Goal: Information Seeking & Learning: Find specific fact

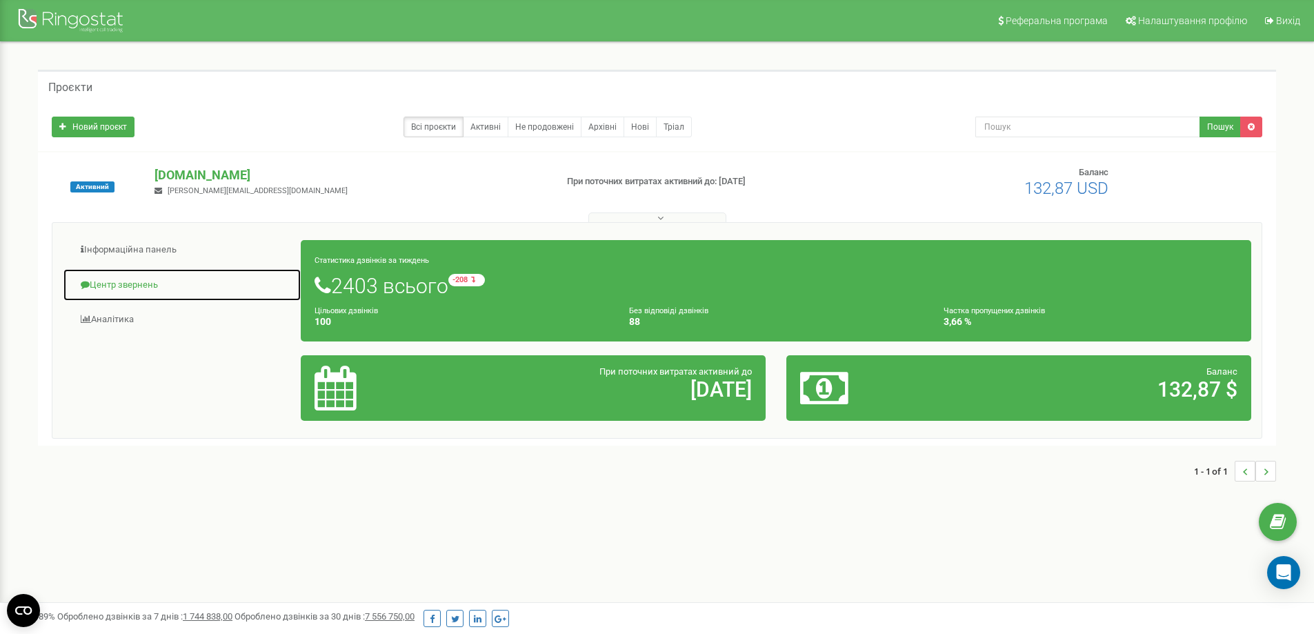
click at [181, 276] on link "Центр звернень" at bounding box center [182, 285] width 239 height 34
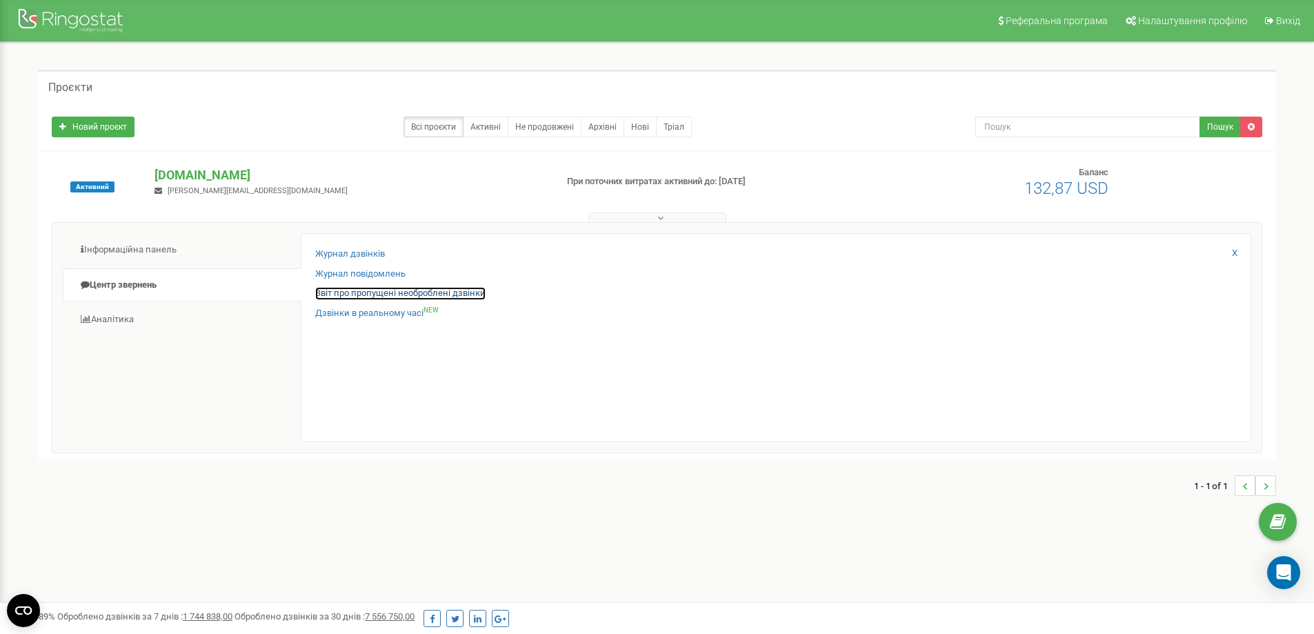
click at [397, 295] on link "Звіт про пропущені необроблені дзвінки" at bounding box center [400, 293] width 170 height 13
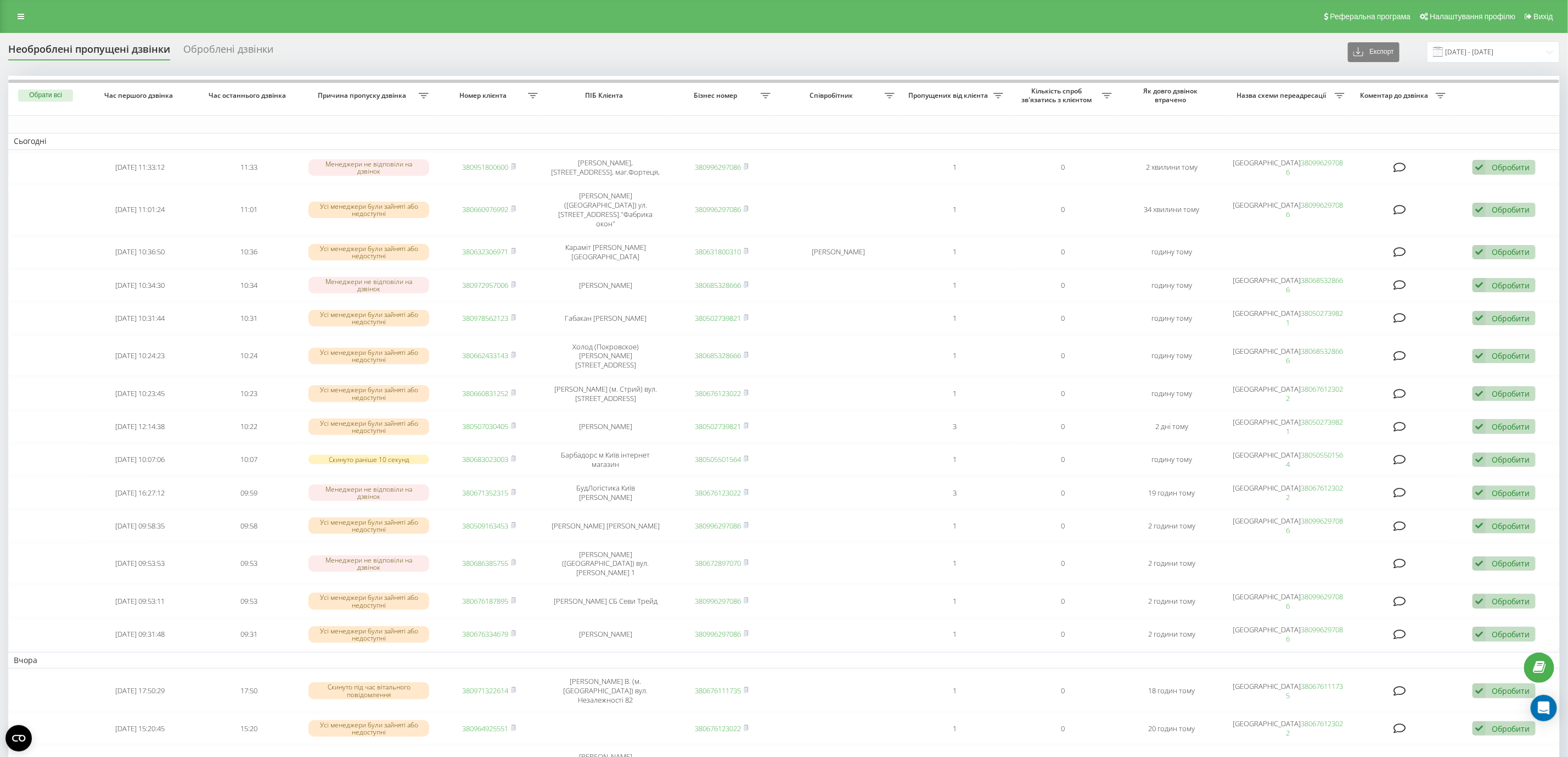
click at [15, 34] on div "Необроблені пропущені дзвінки Оброблені дзвінки Експорт .csv .xlsx 20.07.2025 -…" at bounding box center [784, 655] width 1568 height 1246
click at [17, 18] on link at bounding box center [21, 16] width 20 height 15
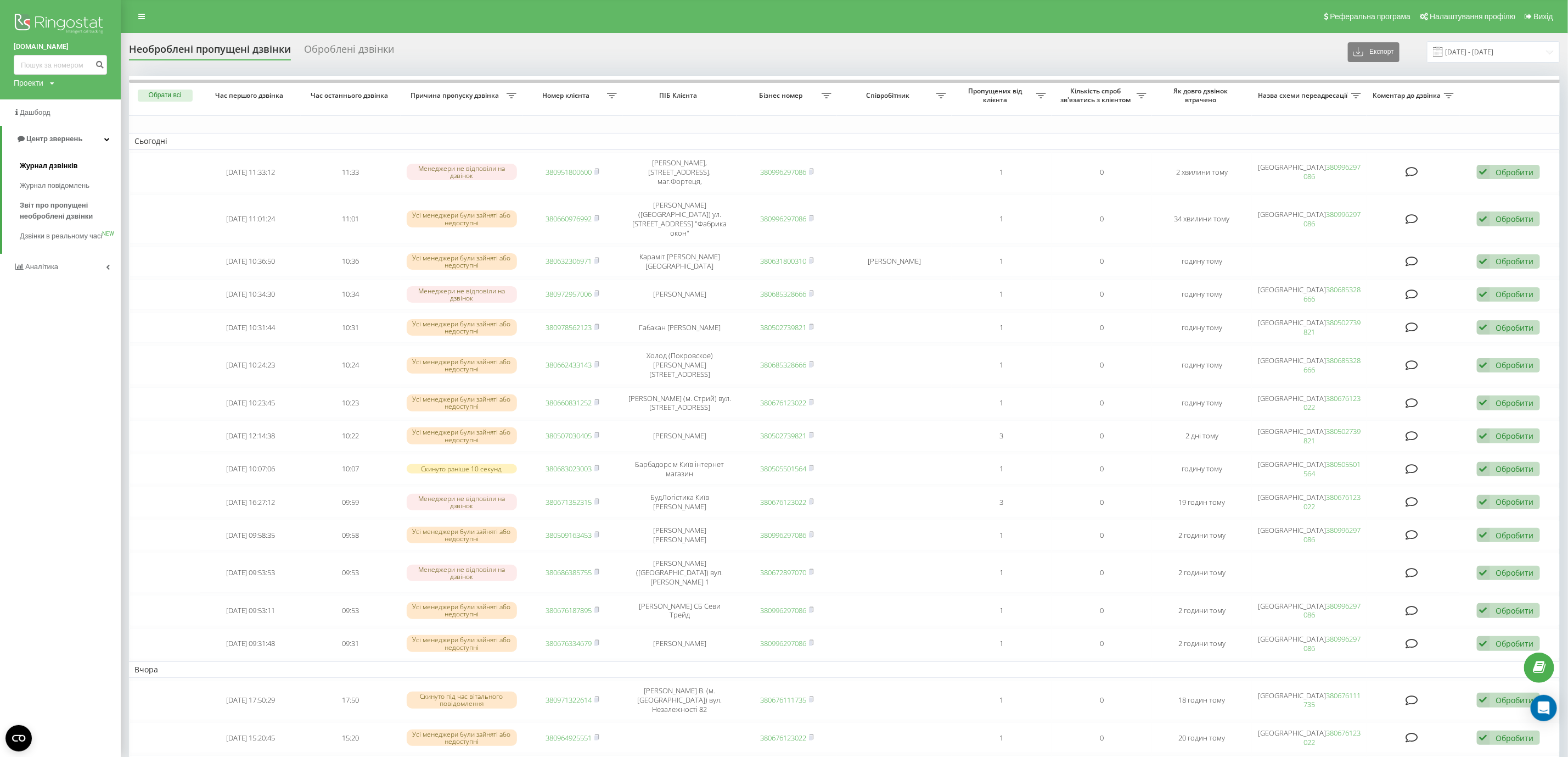
click at [74, 166] on span "Журнал дзвінків" at bounding box center [49, 166] width 58 height 11
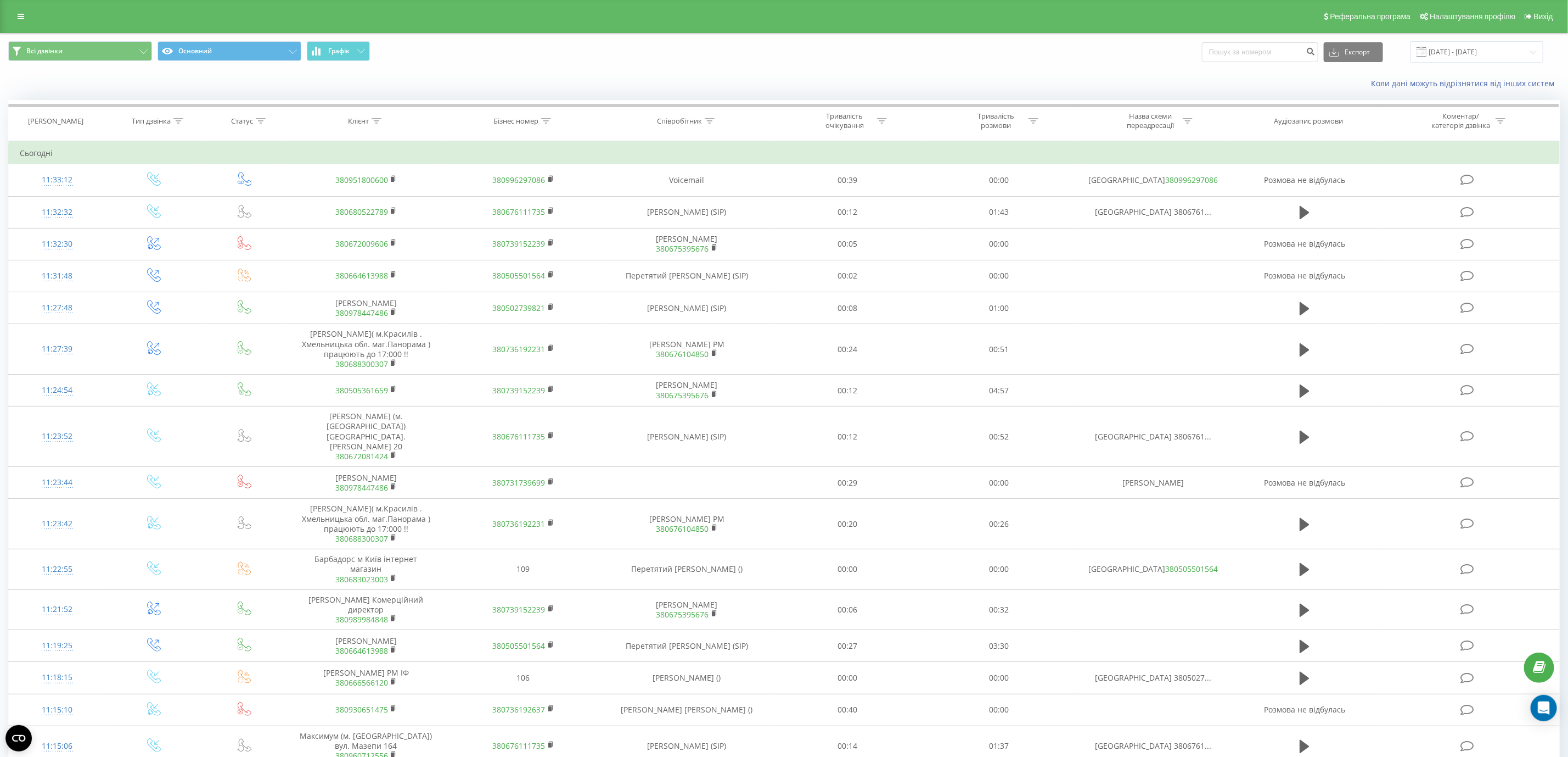
click at [33, 25] on div "Реферальна програма Налаштування профілю Вихід" at bounding box center [784, 16] width 1568 height 33
click at [24, 22] on link at bounding box center [21, 16] width 20 height 15
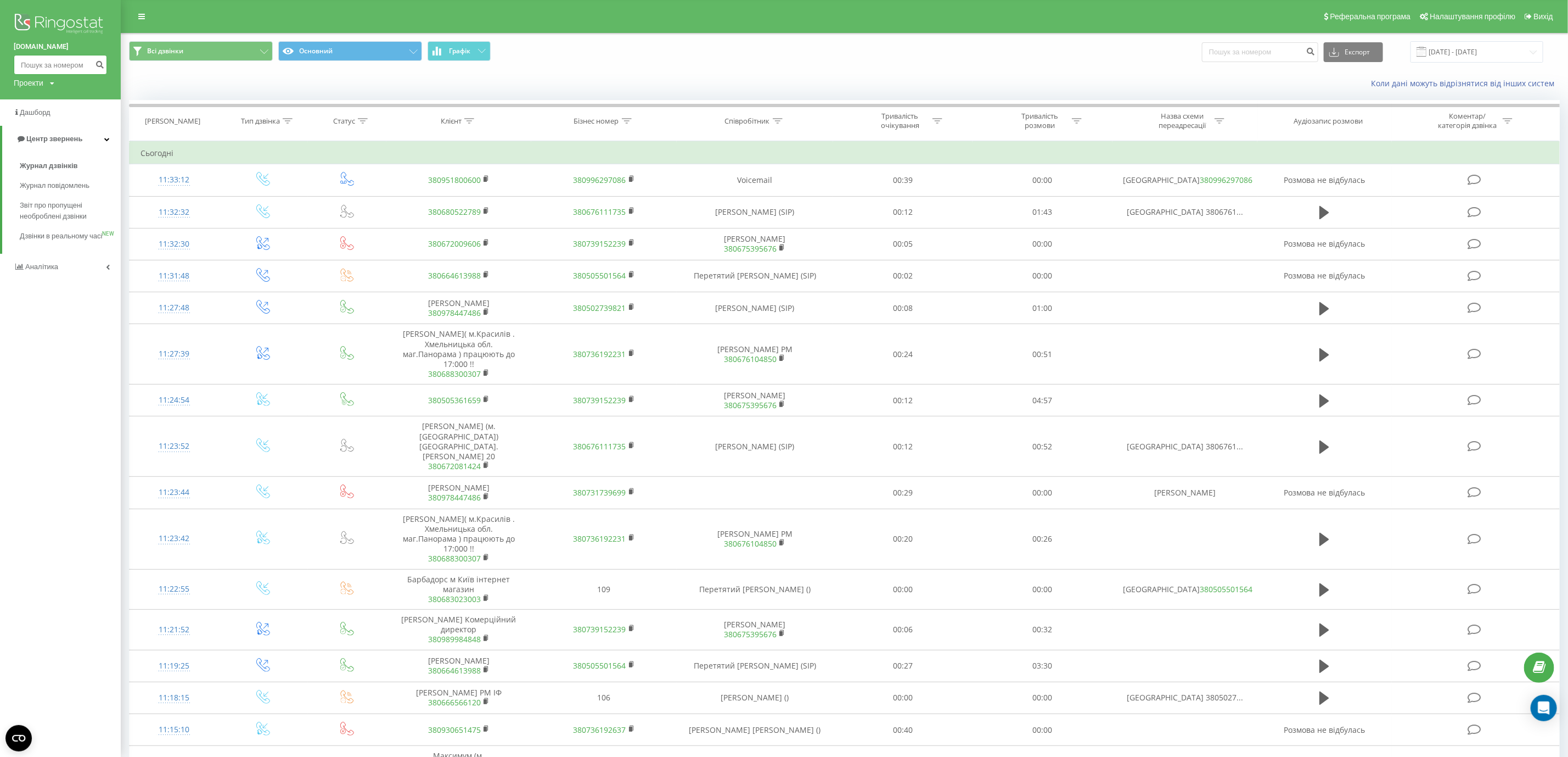
click at [51, 68] on input at bounding box center [60, 64] width 93 height 20
paste input "050)7030405"
click at [35, 63] on input "050)7030405" at bounding box center [60, 64] width 93 height 20
type input "0507030405"
click at [99, 68] on button "submit" at bounding box center [99, 64] width 15 height 20
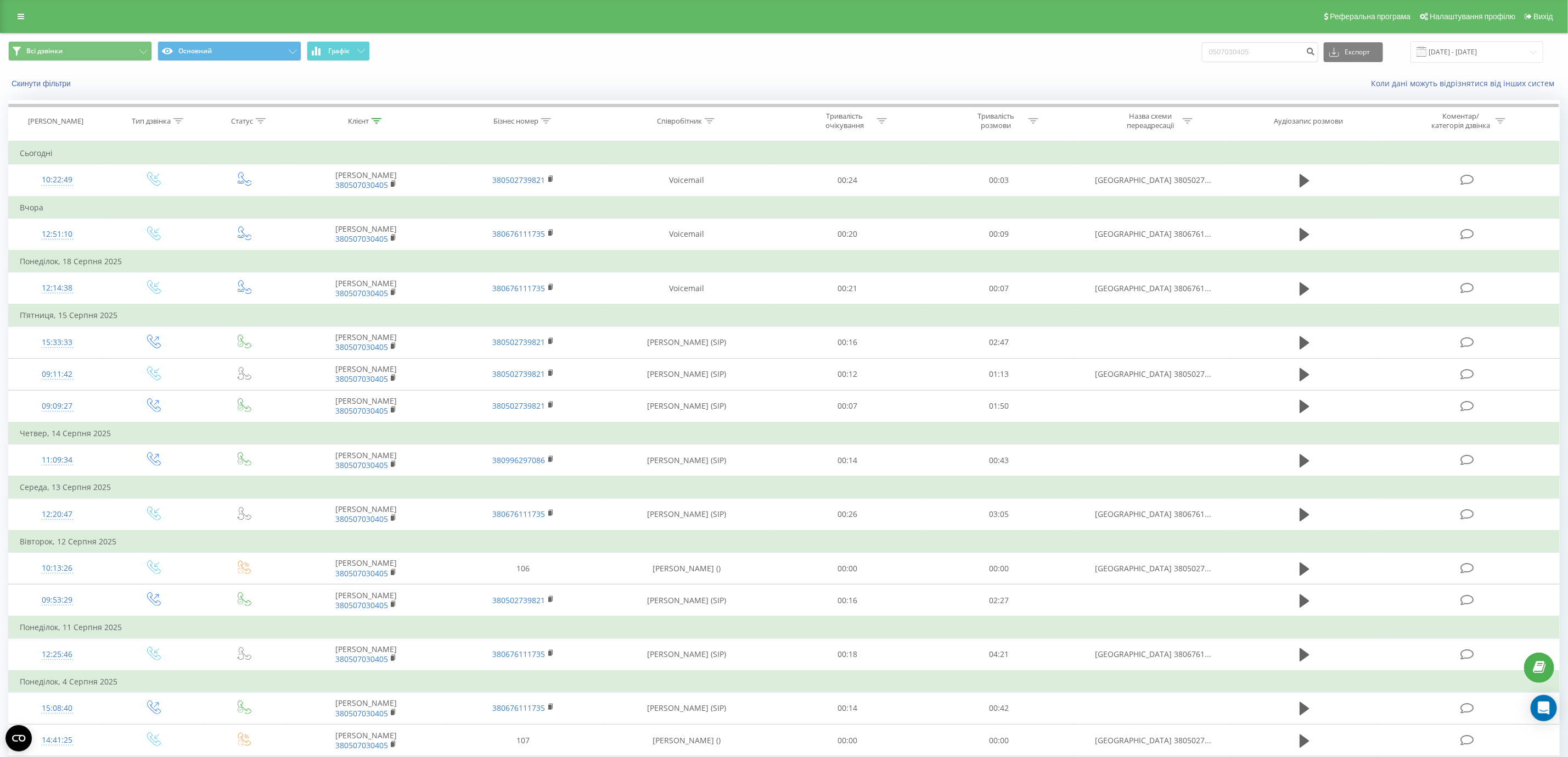
click at [700, 116] on div "Співробітник" at bounding box center [679, 121] width 45 height 10
click at [706, 118] on icon at bounding box center [710, 120] width 10 height 6
click at [695, 199] on input "text" at bounding box center [687, 200] width 96 height 19
type input "Сабодаш"
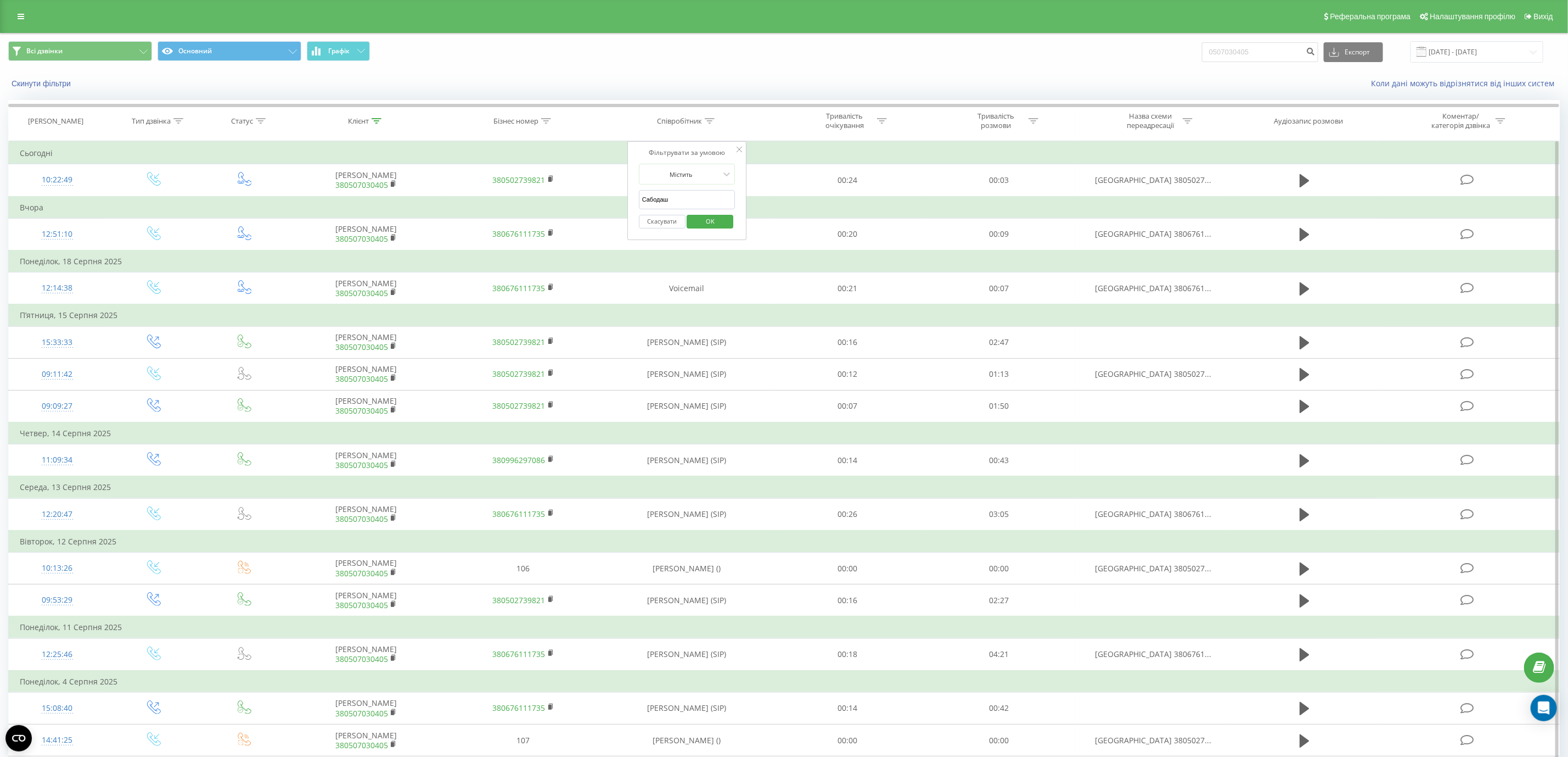
click at [708, 222] on span "OK" at bounding box center [710, 220] width 31 height 17
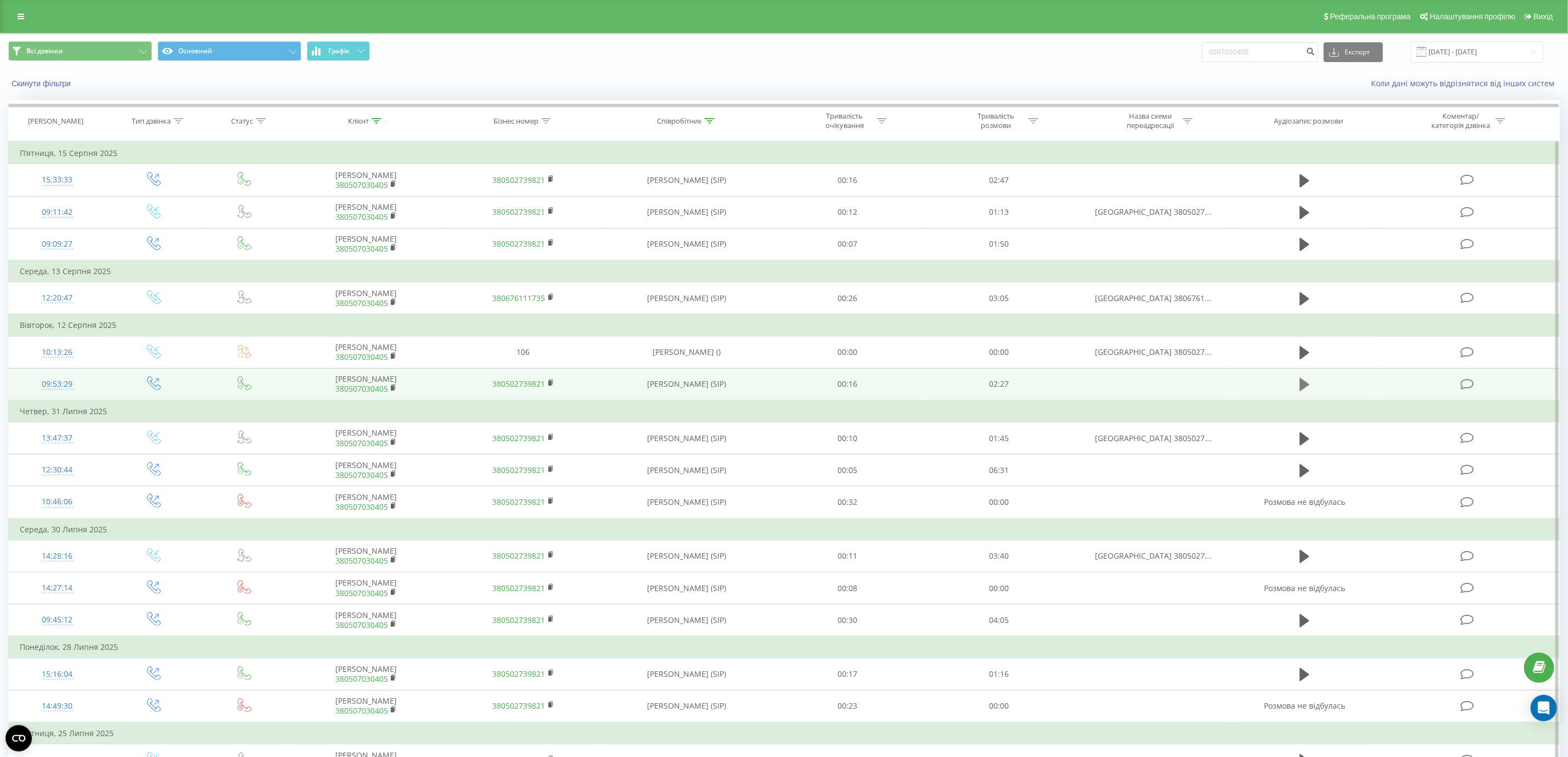
click at [1311, 387] on button at bounding box center [1305, 384] width 17 height 17
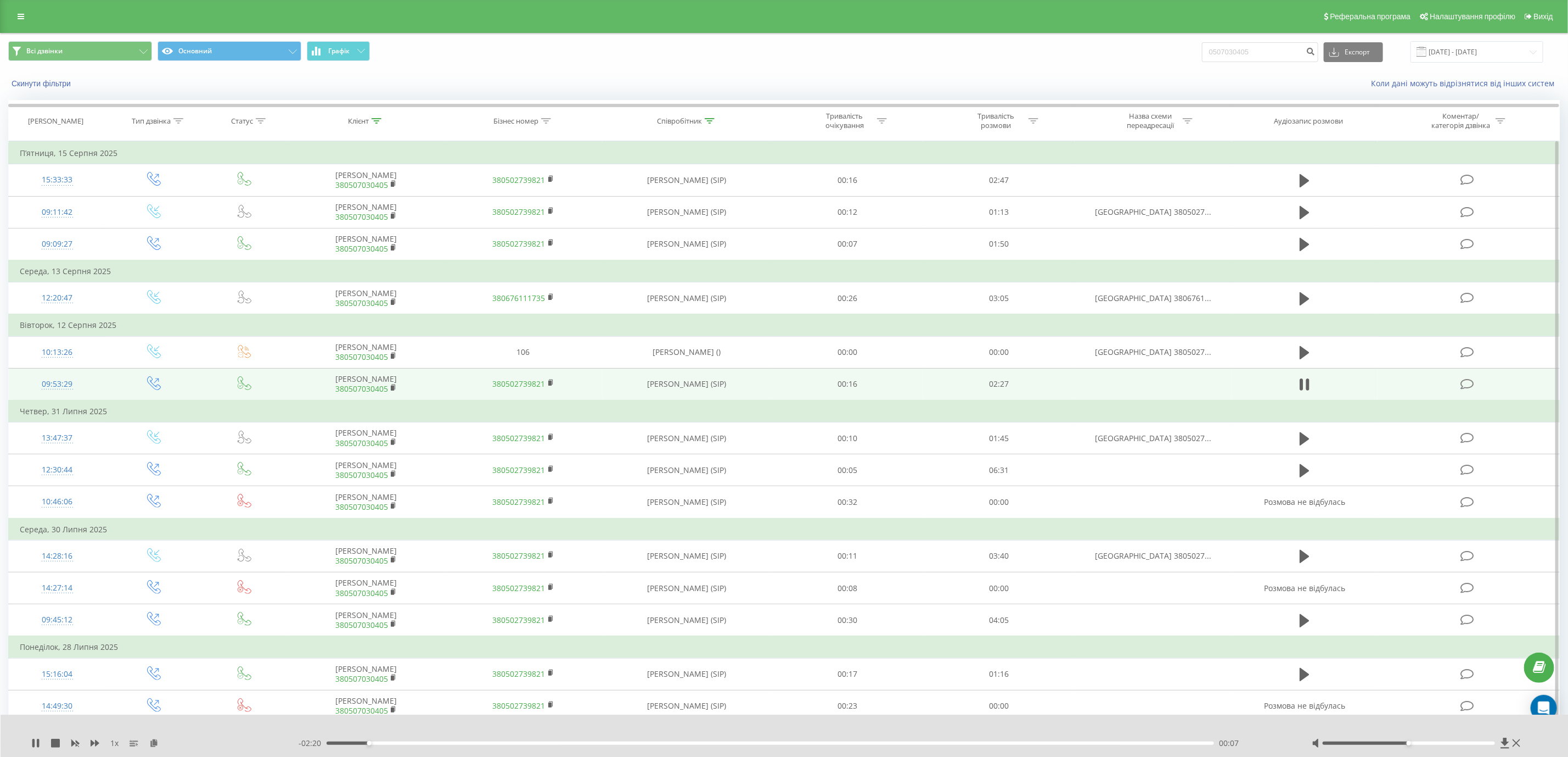
click at [447, 752] on div "1 x - 02:20 00:07 00:07" at bounding box center [784, 736] width 1568 height 42
click at [463, 742] on div "00:07" at bounding box center [770, 743] width 887 height 3
click at [548, 743] on div "00:24" at bounding box center [770, 743] width 887 height 3
click at [730, 743] on div "00:37" at bounding box center [770, 743] width 887 height 3
click at [787, 742] on div "01:10" at bounding box center [770, 743] width 887 height 3
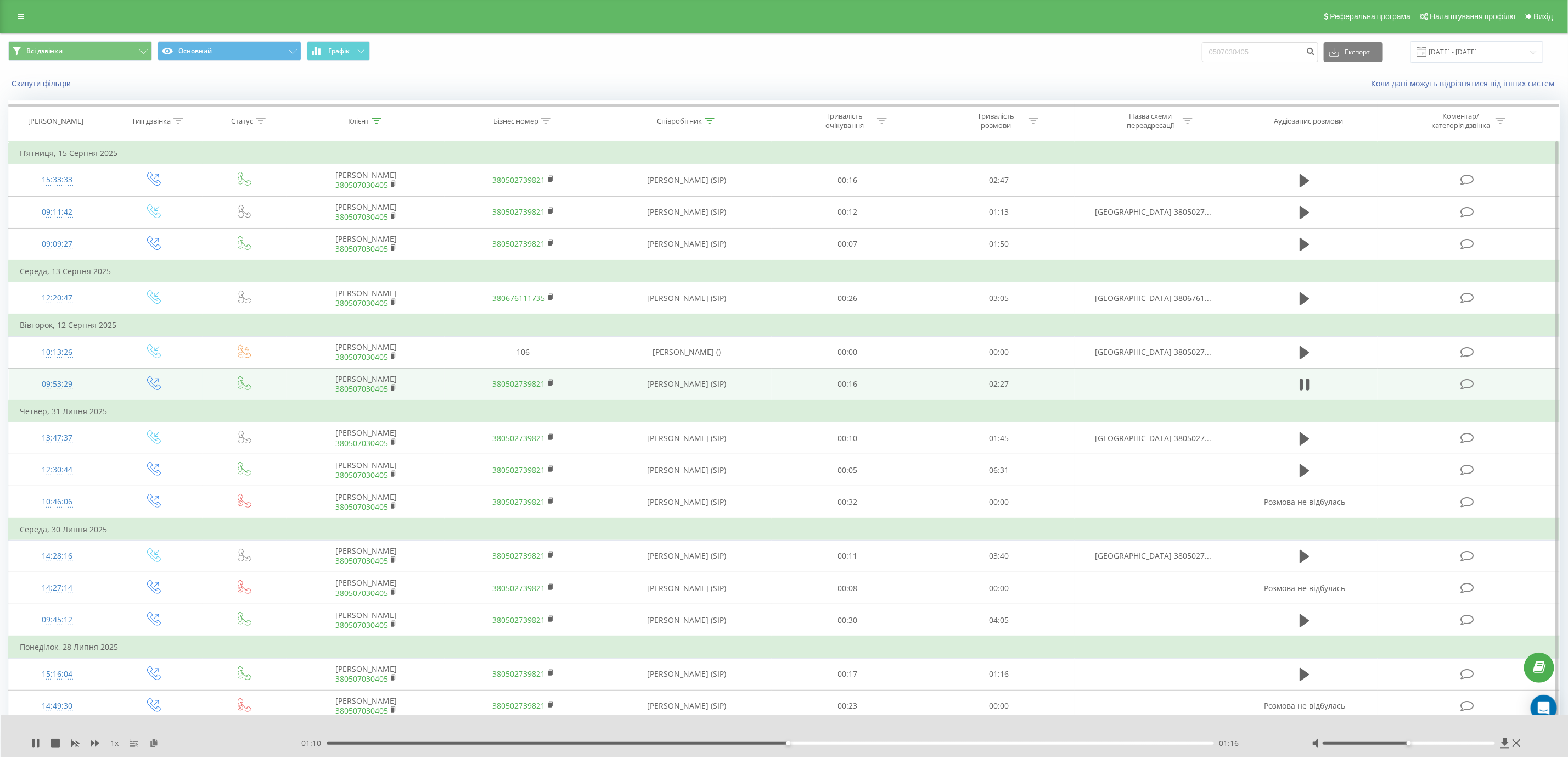
click at [903, 745] on div "01:16" at bounding box center [770, 743] width 887 height 3
click at [967, 745] on div "01:36" at bounding box center [770, 743] width 887 height 3
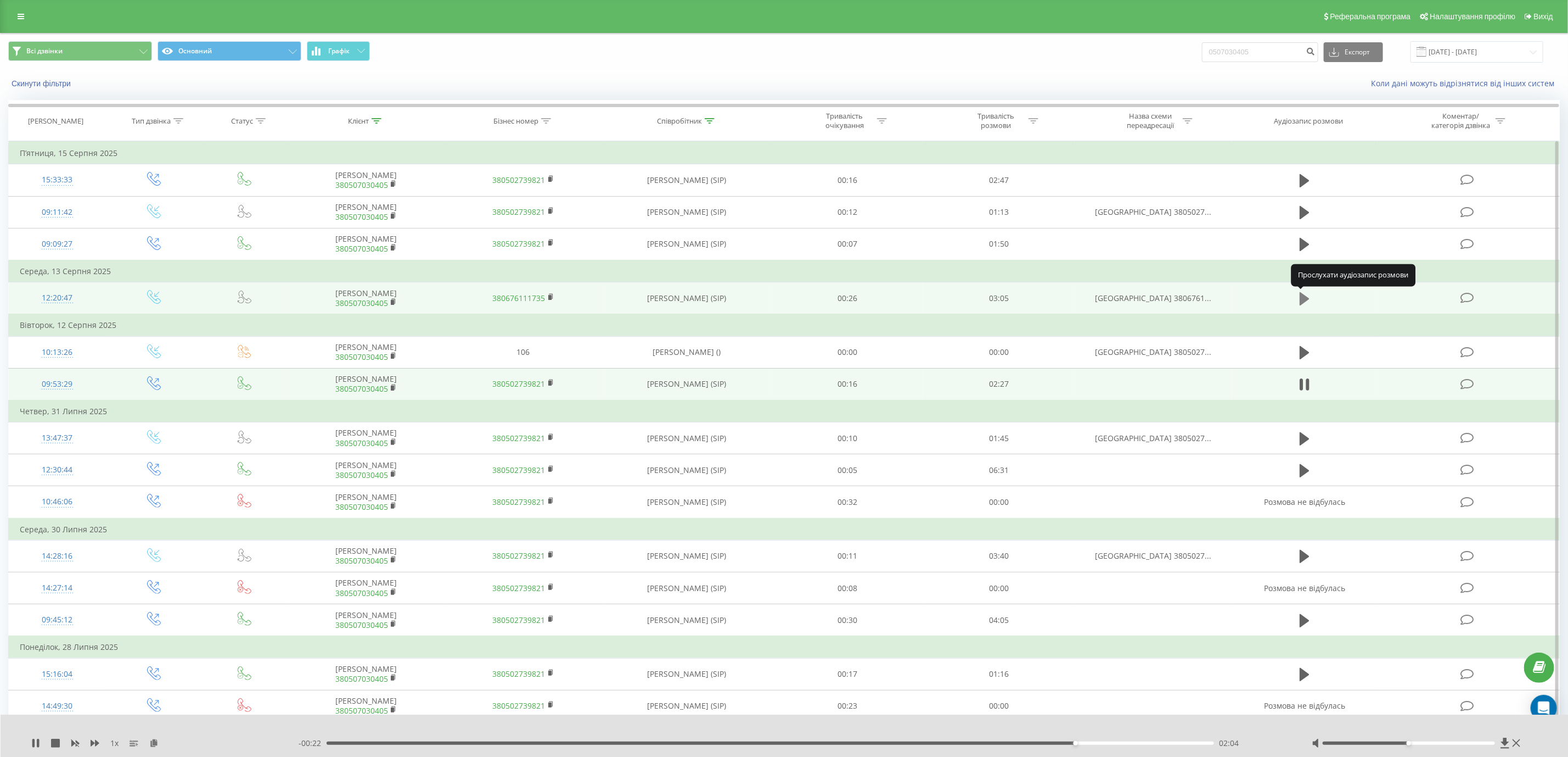
click at [1305, 300] on icon at bounding box center [1305, 298] width 10 height 14
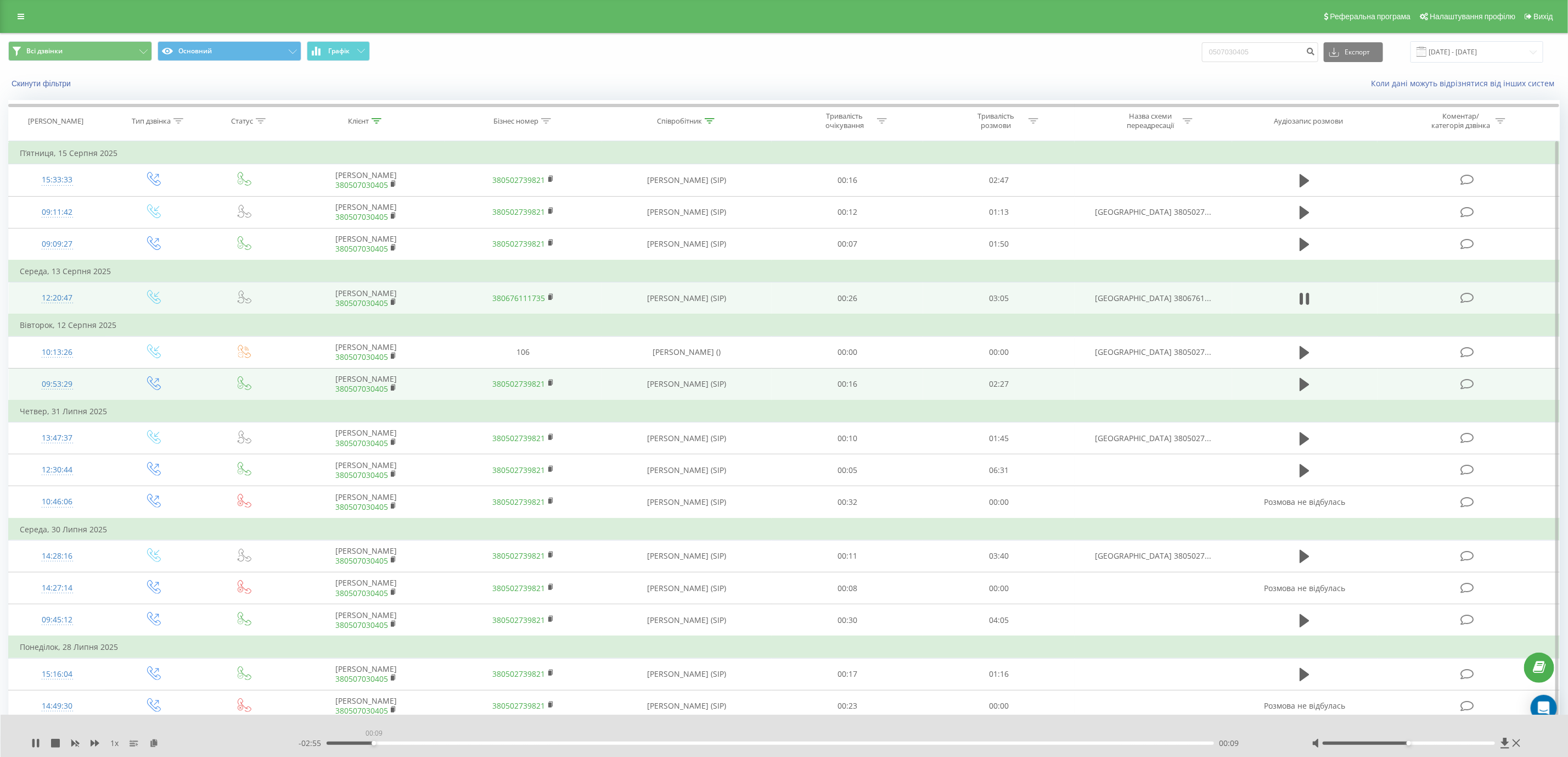
click at [374, 745] on div "00:09" at bounding box center [770, 743] width 887 height 3
click at [543, 743] on div "00:40" at bounding box center [770, 743] width 887 height 3
click at [616, 742] on div "00:45" at bounding box center [770, 743] width 887 height 3
click at [763, 743] on div "01:01" at bounding box center [770, 743] width 887 height 3
click at [817, 743] on div "01:42" at bounding box center [770, 743] width 887 height 3
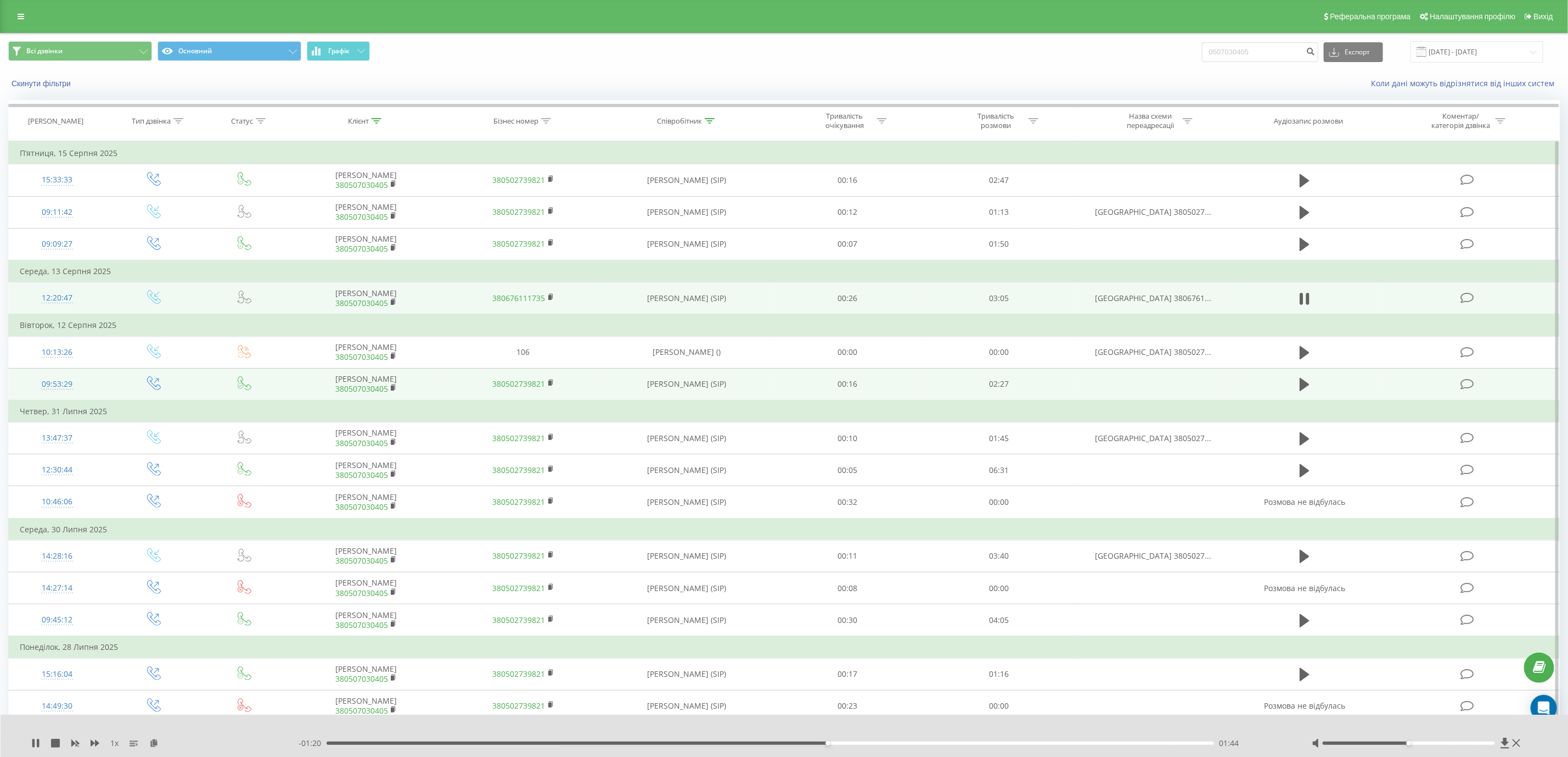
click at [905, 745] on div "- 01:20 01:44 01:44" at bounding box center [791, 743] width 986 height 11
click at [893, 739] on div "- 01:20 01:45 01:45" at bounding box center [791, 743] width 986 height 11
click at [881, 738] on div "- 01:19 01:46 01:46" at bounding box center [791, 743] width 986 height 11
click at [889, 743] on div "01:46" at bounding box center [770, 743] width 887 height 3
click at [982, 742] on div "02:16" at bounding box center [770, 743] width 887 height 3
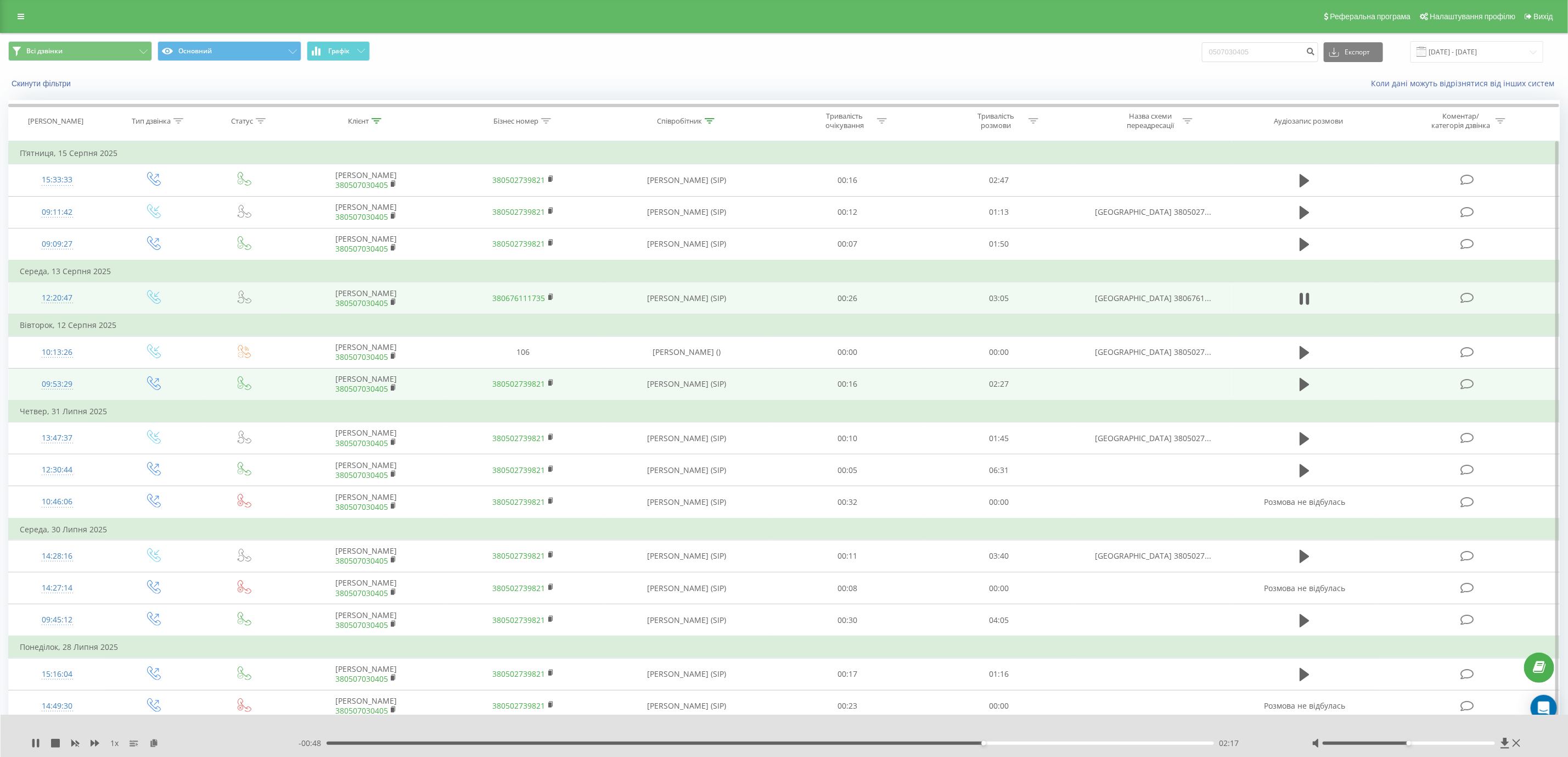
click at [1076, 743] on div "02:17" at bounding box center [770, 743] width 887 height 3
click at [1150, 743] on div "02:51" at bounding box center [770, 743] width 887 height 3
click at [1305, 297] on icon at bounding box center [1305, 299] width 10 height 15
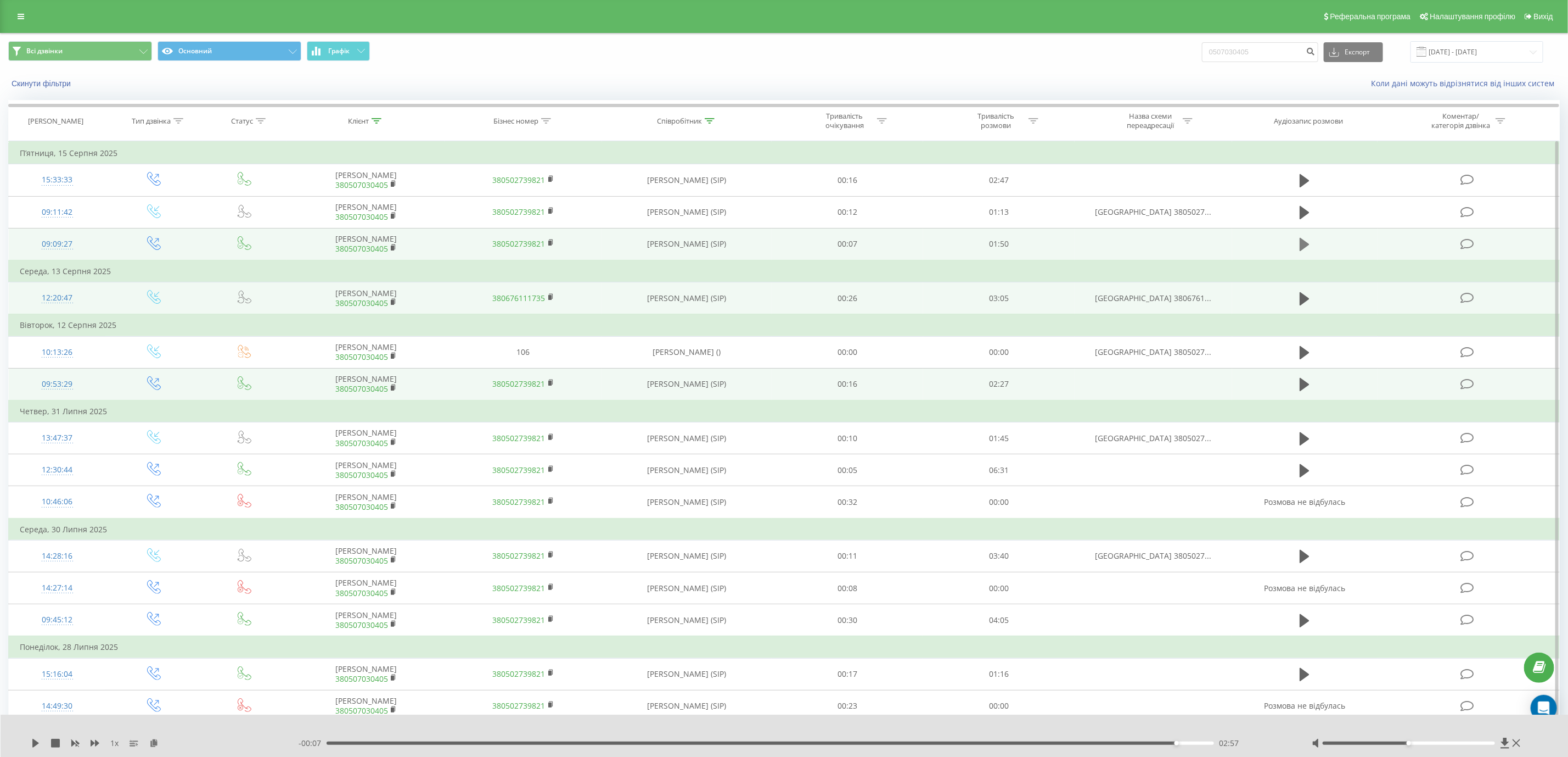
click at [1304, 240] on icon at bounding box center [1305, 244] width 10 height 15
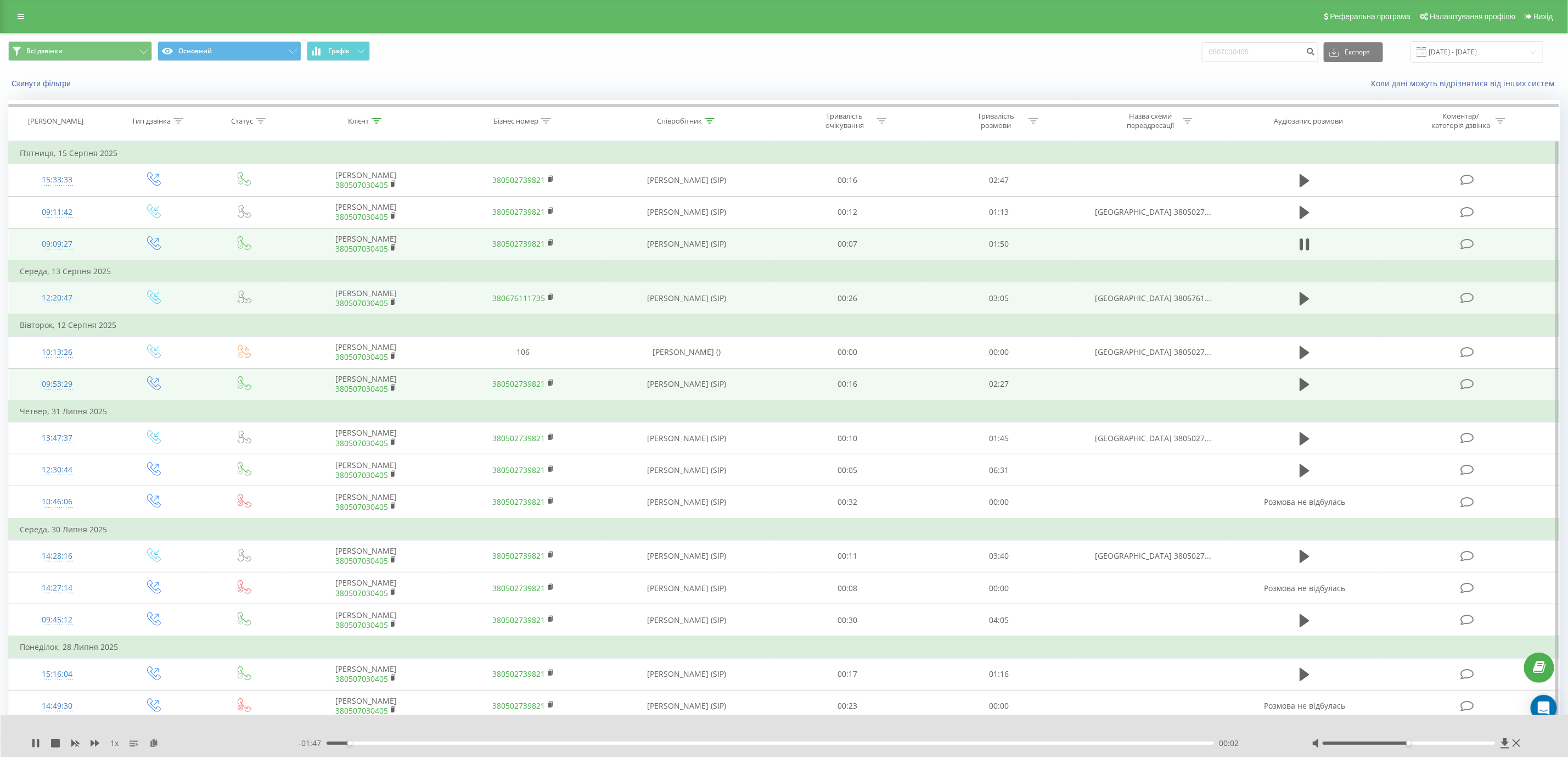
click at [449, 745] on div "- 01:47 00:02 00:02" at bounding box center [791, 743] width 986 height 11
click at [457, 742] on div "00:03" at bounding box center [770, 743] width 887 height 3
click at [690, 743] on div "00:17" at bounding box center [770, 743] width 887 height 3
click at [870, 743] on div "00:45" at bounding box center [770, 743] width 887 height 3
click at [33, 745] on icon at bounding box center [33, 743] width 2 height 9
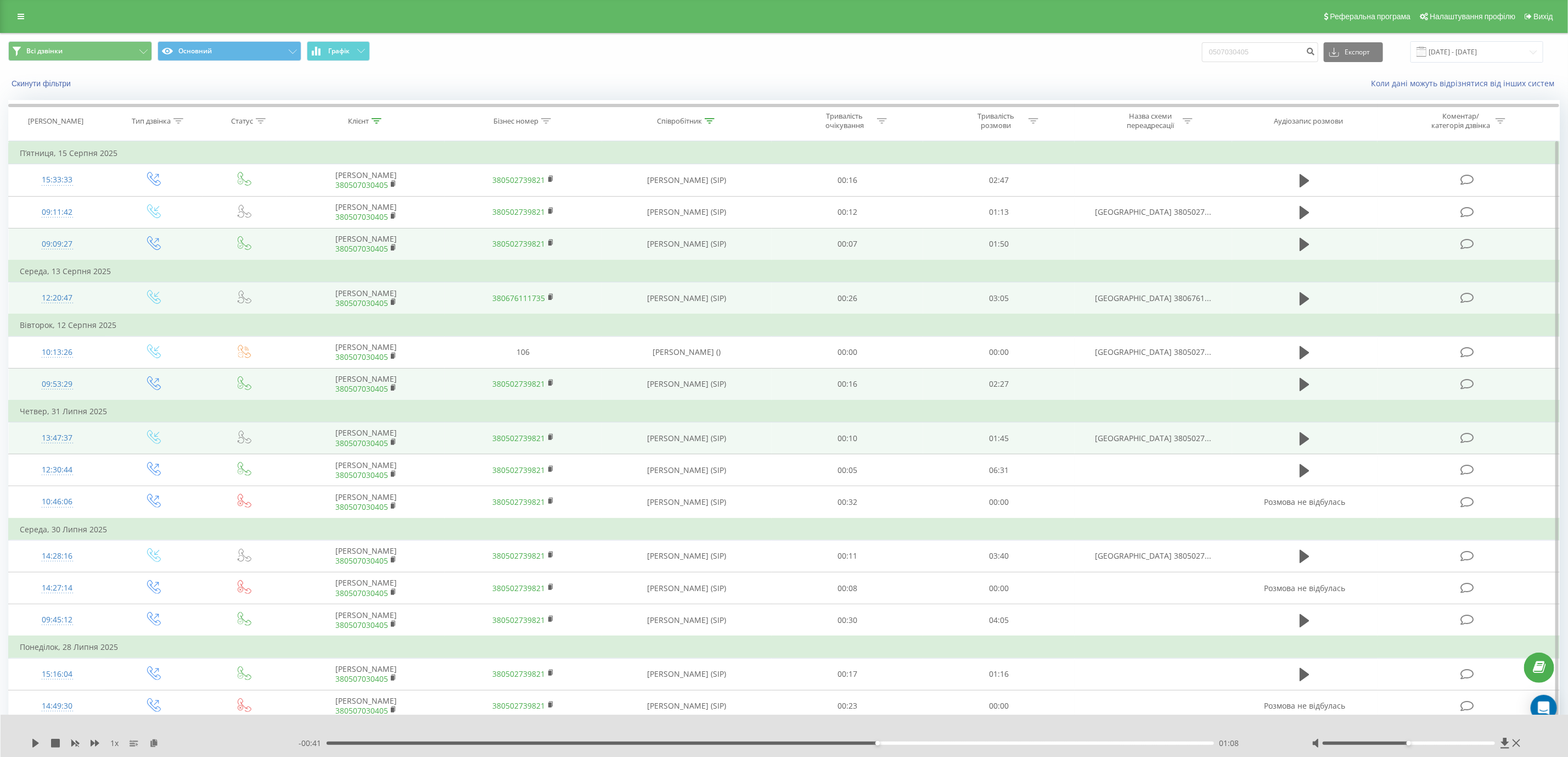
click at [1294, 440] on td at bounding box center [1305, 439] width 146 height 32
click at [1296, 439] on td at bounding box center [1305, 439] width 146 height 32
click at [1298, 439] on button at bounding box center [1305, 439] width 17 height 17
click at [496, 747] on div "- 01:36 00:08 00:08" at bounding box center [791, 743] width 986 height 11
click at [503, 739] on div "- 01:36 00:09 00:09" at bounding box center [791, 743] width 986 height 11
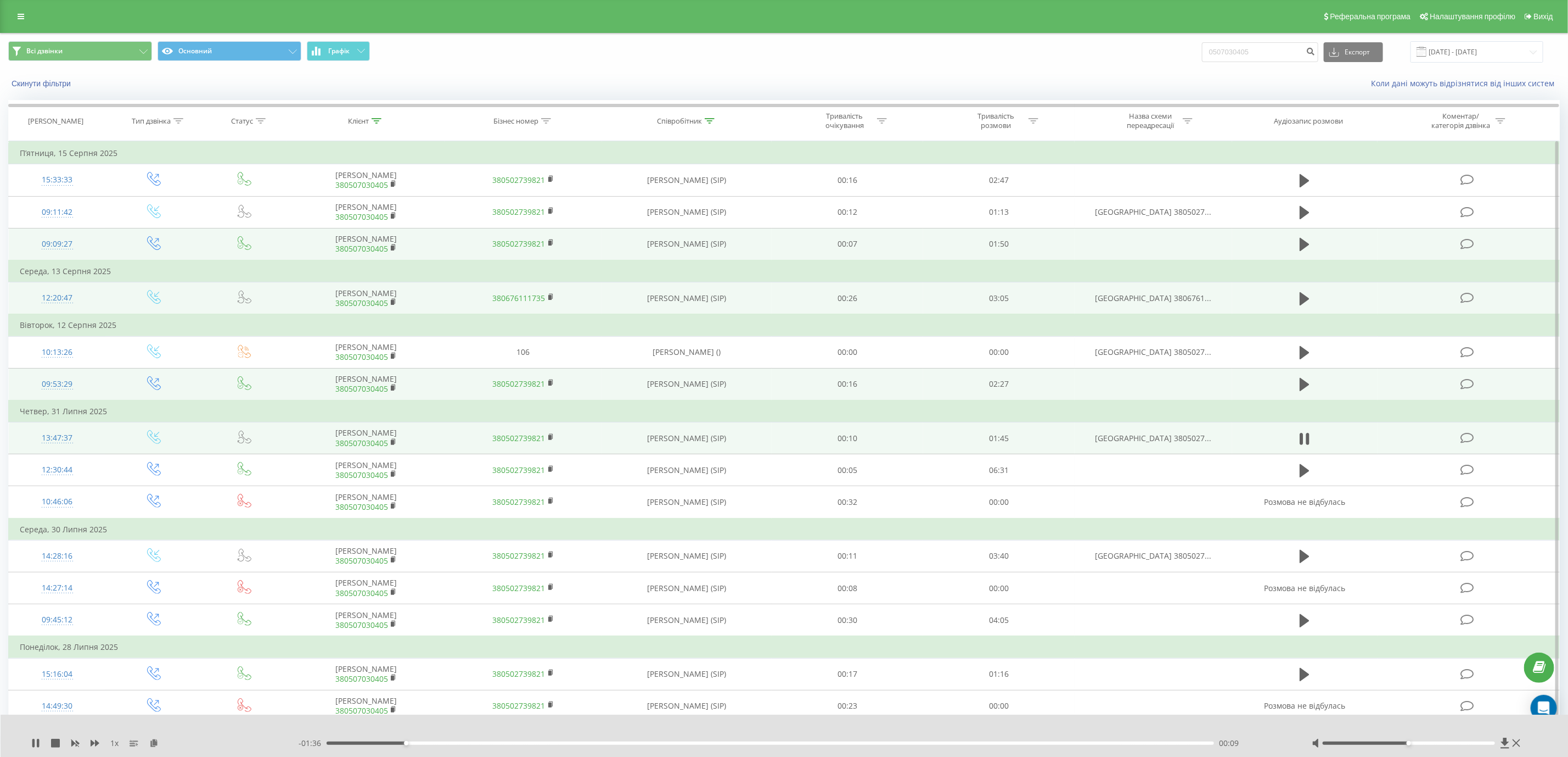
click at [504, 743] on div "00:09" at bounding box center [770, 743] width 887 height 3
click at [613, 745] on div "00:34" at bounding box center [770, 743] width 887 height 3
click at [716, 745] on div "00:34" at bounding box center [770, 743] width 887 height 3
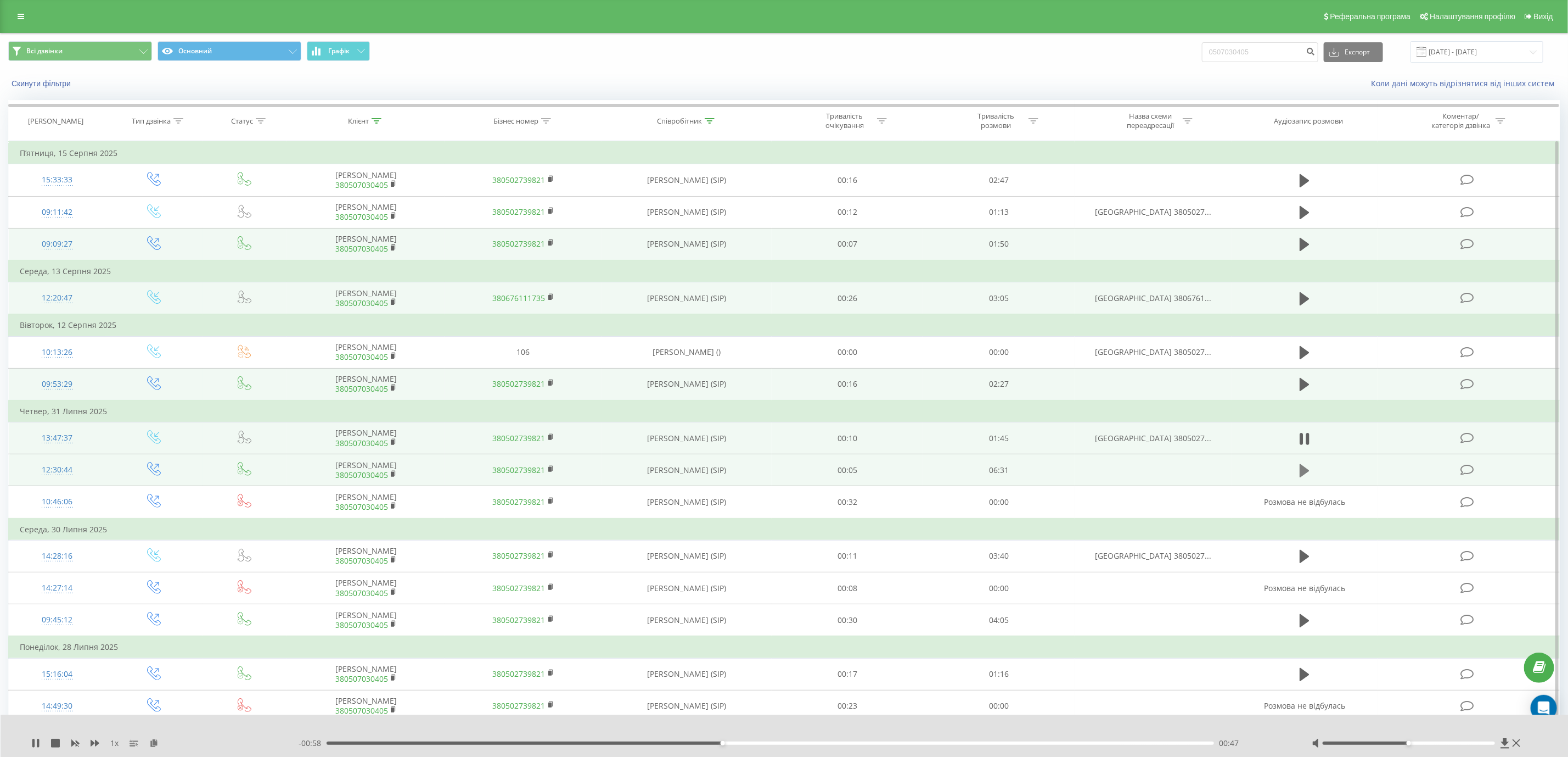
click at [1305, 477] on icon at bounding box center [1305, 470] width 10 height 15
click at [37, 745] on icon at bounding box center [35, 743] width 9 height 9
click at [38, 732] on div "1 x - 05:48 00:44 00:44" at bounding box center [784, 736] width 1568 height 42
click at [38, 738] on div "1 x" at bounding box center [165, 743] width 267 height 11
click at [35, 738] on div "1 x" at bounding box center [165, 743] width 267 height 11
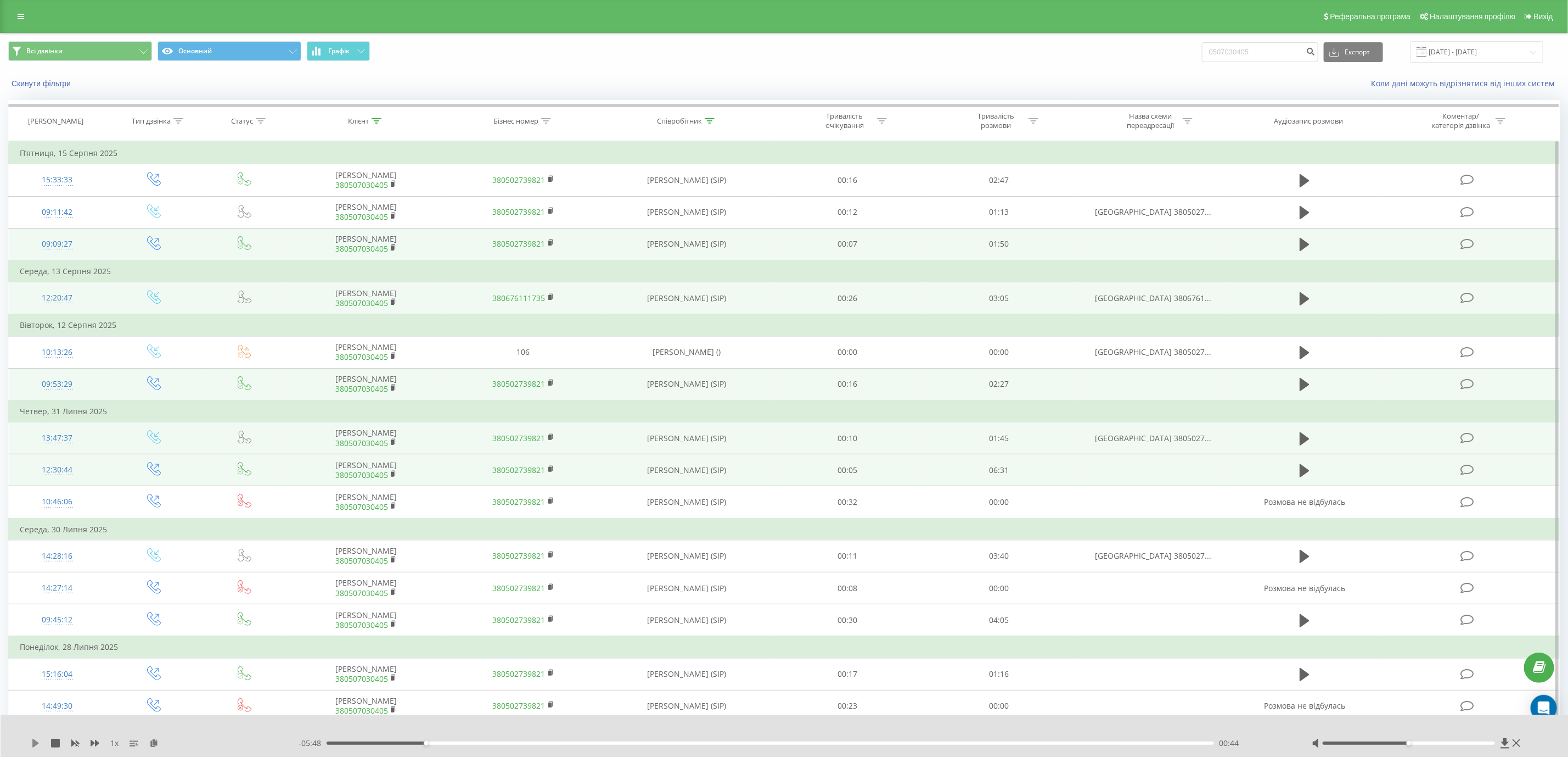
click at [33, 742] on icon at bounding box center [36, 743] width 6 height 9
click at [460, 743] on div "00:58" at bounding box center [770, 743] width 887 height 3
click at [500, 743] on div "00:58" at bounding box center [770, 743] width 887 height 3
click at [601, 742] on div "01:17" at bounding box center [770, 743] width 887 height 3
click at [746, 738] on div "- 04:30 02:01 02:01" at bounding box center [791, 743] width 986 height 11
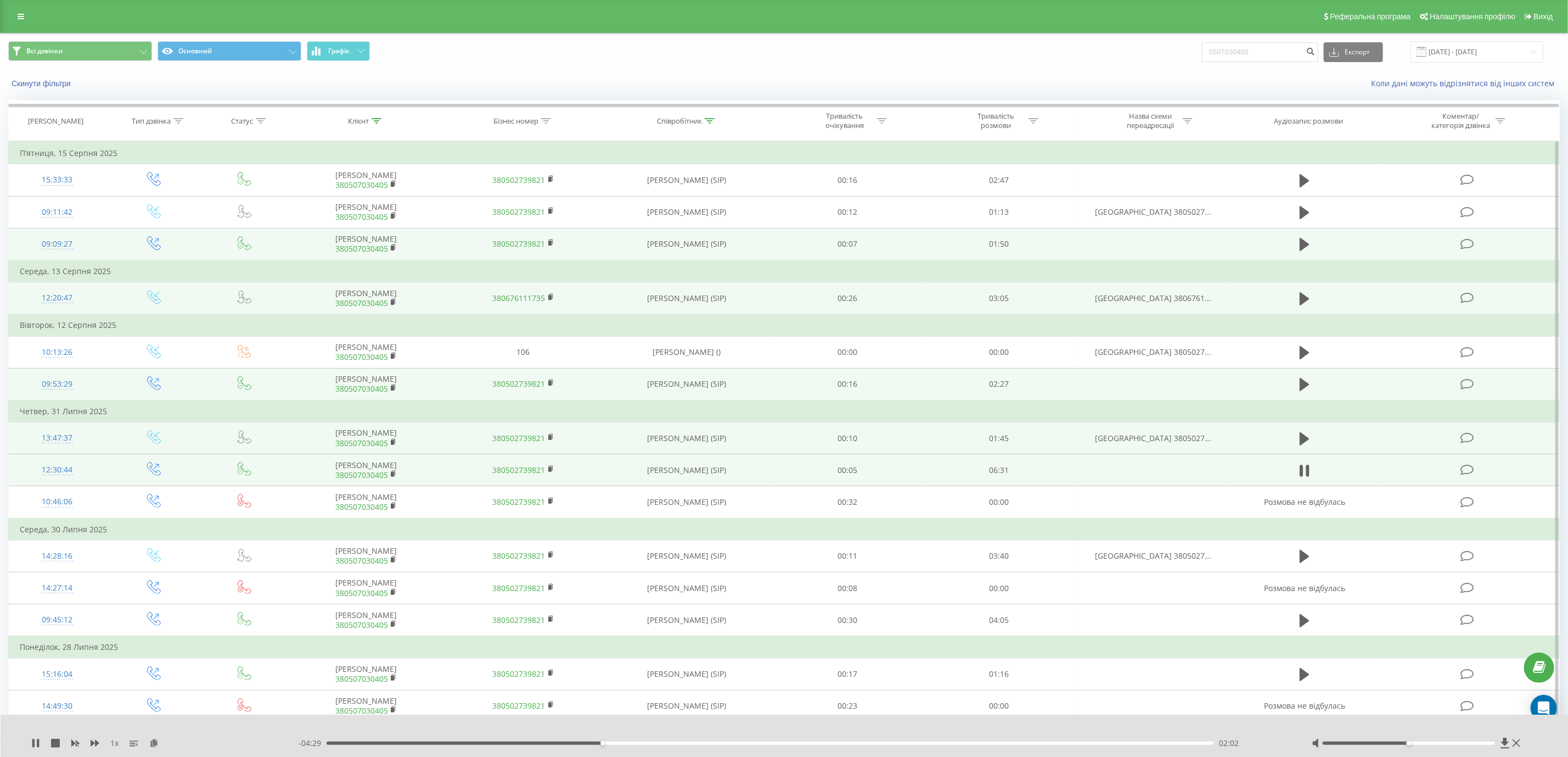
click at [751, 747] on div "- 04:29 02:02 02:02" at bounding box center [791, 743] width 986 height 11
click at [753, 743] on div "03:08" at bounding box center [770, 743] width 887 height 3
click at [651, 743] on div "00:00" at bounding box center [770, 743] width 887 height 3
click at [609, 743] on div "02:25" at bounding box center [770, 743] width 887 height 3
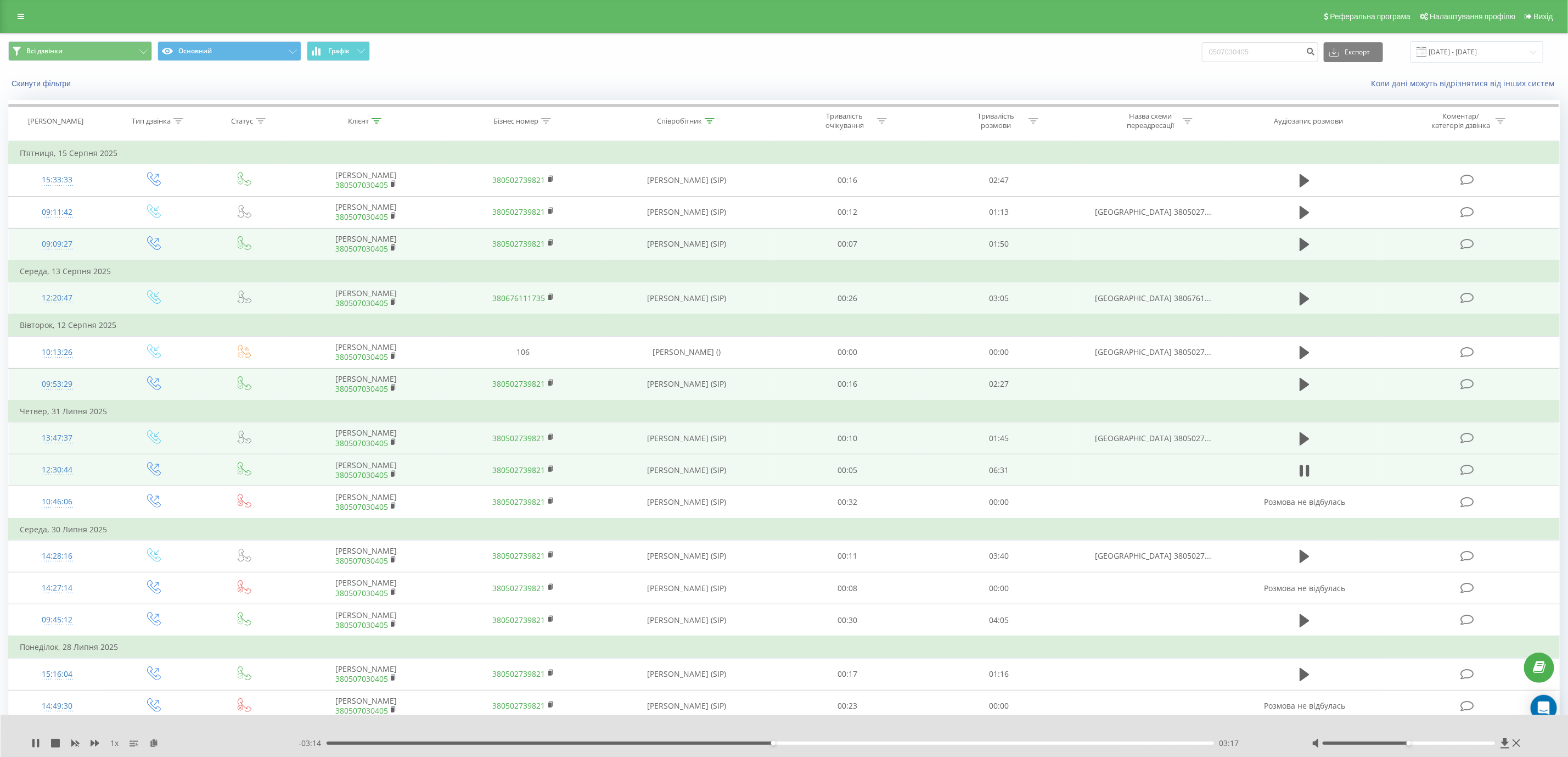
click at [779, 745] on div "03:17" at bounding box center [770, 743] width 887 height 3
click at [794, 743] on div "03:21" at bounding box center [770, 743] width 887 height 3
click at [820, 743] on div "03:26" at bounding box center [770, 743] width 887 height 3
click at [833, 743] on div "00:00" at bounding box center [770, 743] width 887 height 3
click at [944, 745] on div "04:28" at bounding box center [770, 743] width 887 height 3
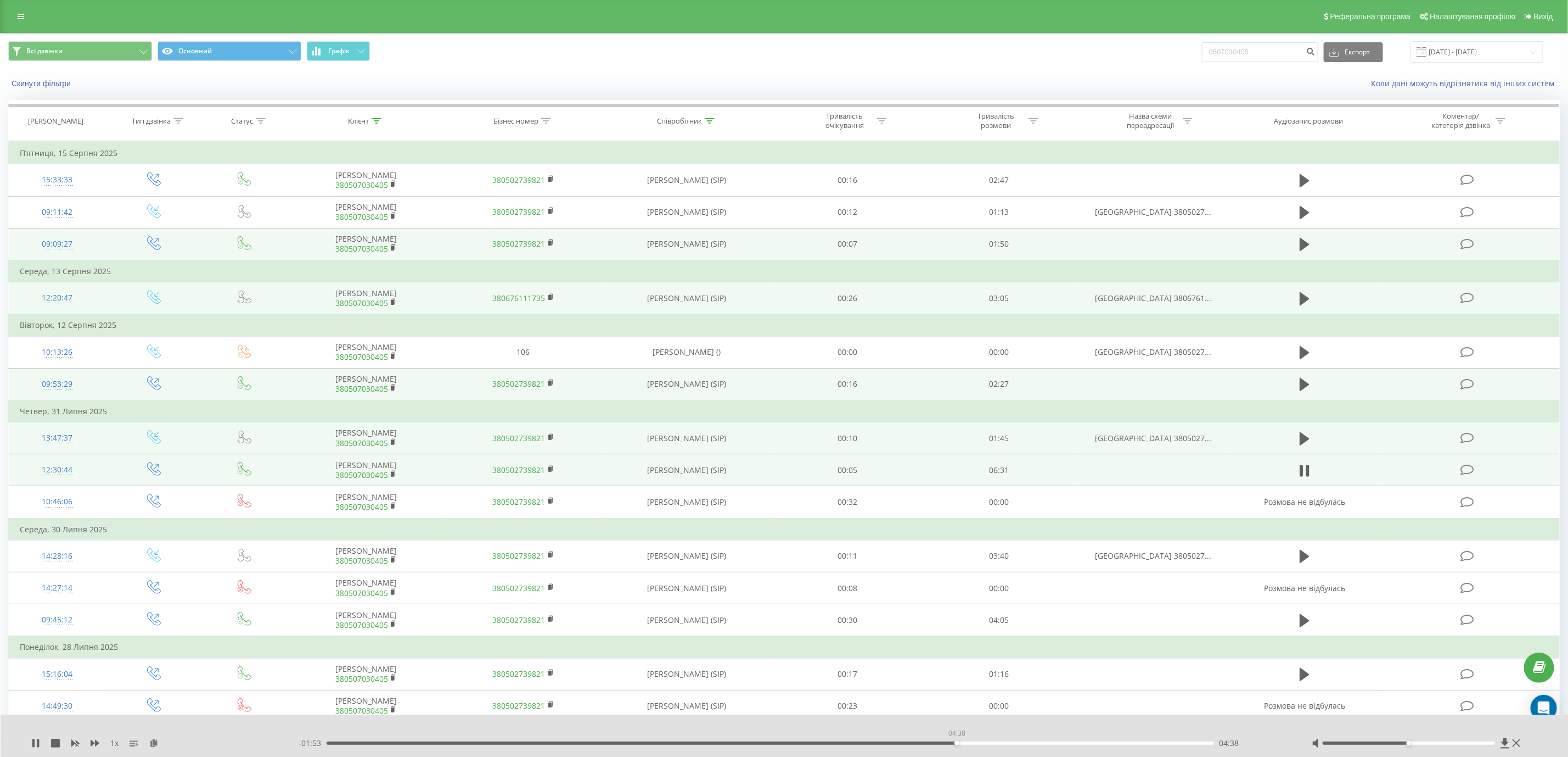
click at [957, 745] on div "04:38" at bounding box center [770, 743] width 887 height 3
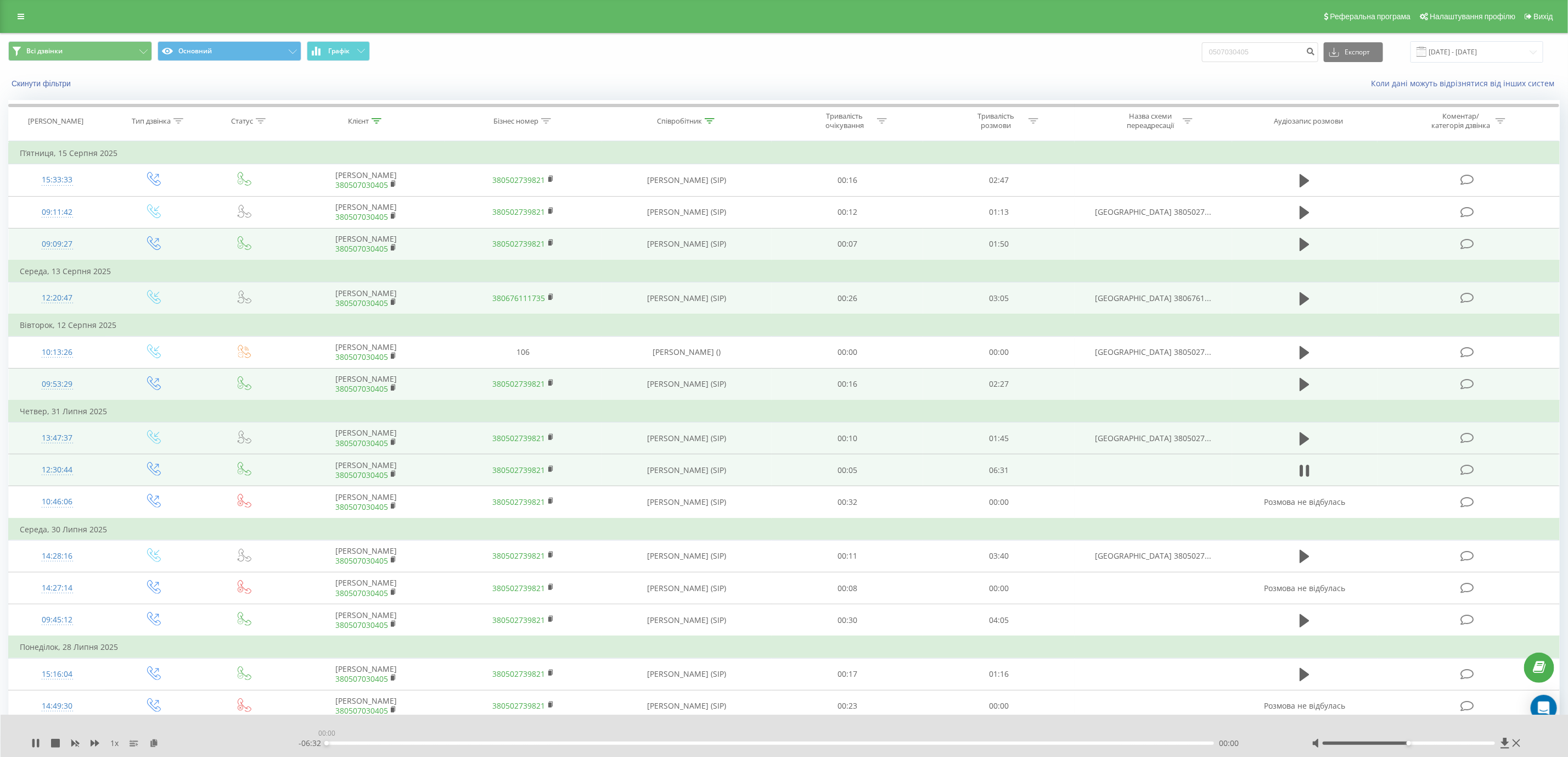
click at [971, 745] on div "00:00" at bounding box center [770, 743] width 887 height 3
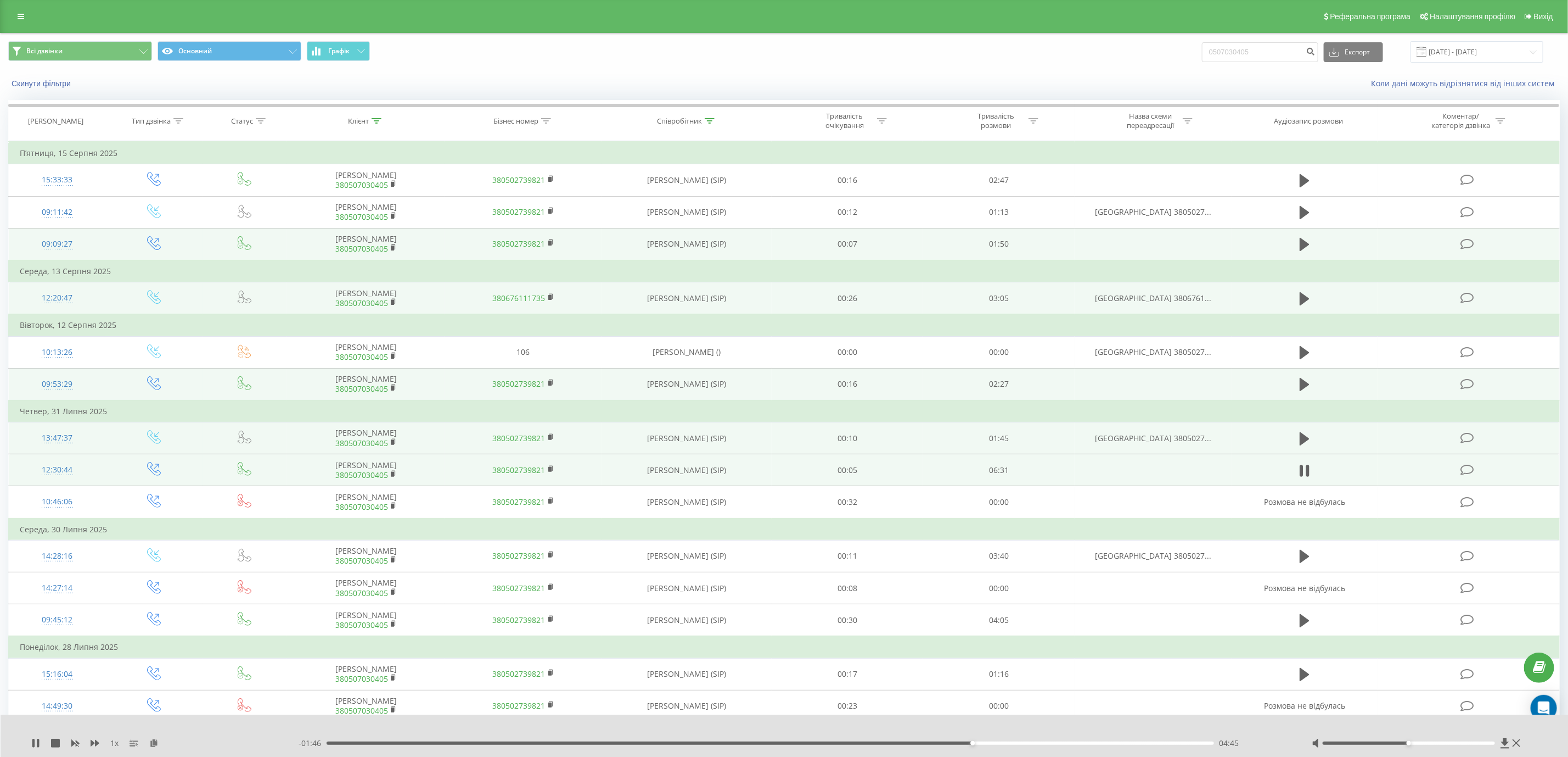
click at [986, 745] on div "04:45" at bounding box center [770, 743] width 887 height 3
click at [1009, 745] on div "04:52" at bounding box center [770, 743] width 887 height 3
click at [1037, 745] on div "05:02" at bounding box center [770, 743] width 887 height 3
click at [1061, 745] on div "05:24" at bounding box center [770, 743] width 887 height 3
click at [1089, 745] on div "05:36" at bounding box center [770, 743] width 887 height 3
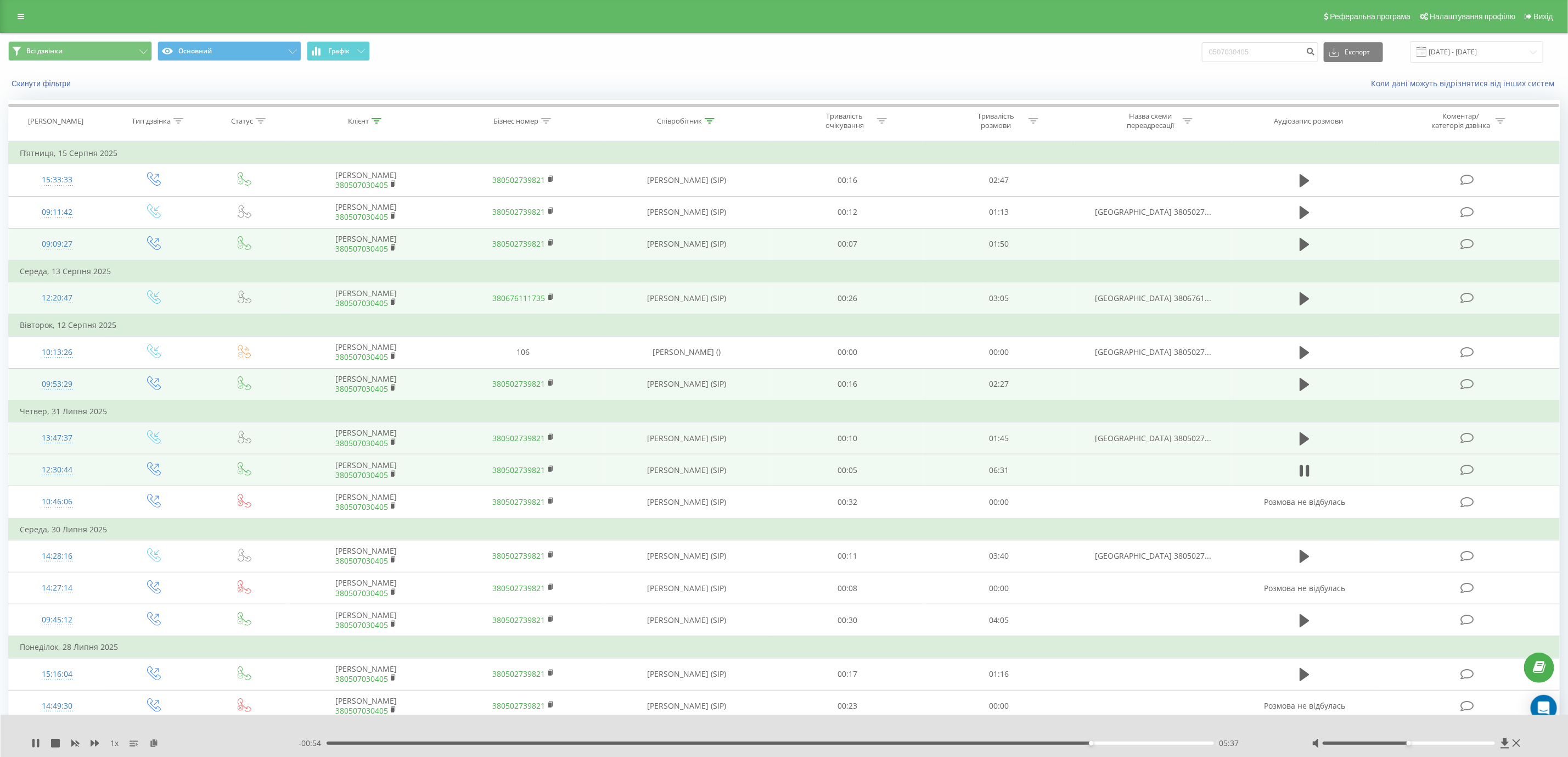
click at [1145, 745] on div "05:37" at bounding box center [770, 743] width 887 height 3
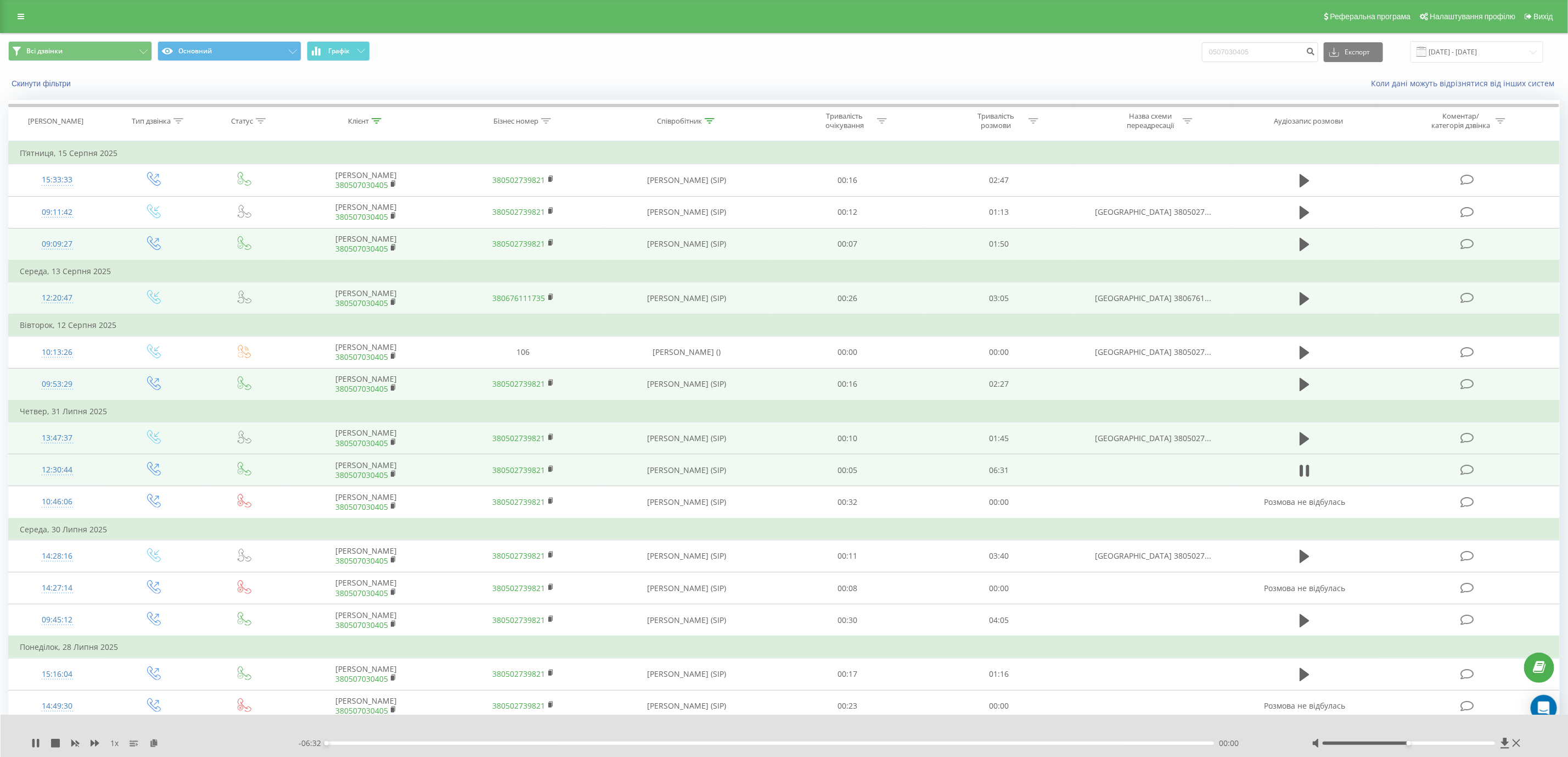
click at [1113, 747] on div "- 06:32 00:00 00:00" at bounding box center [791, 743] width 986 height 11
click at [1136, 740] on div "- 06:32 00:00 00:00" at bounding box center [791, 743] width 986 height 11
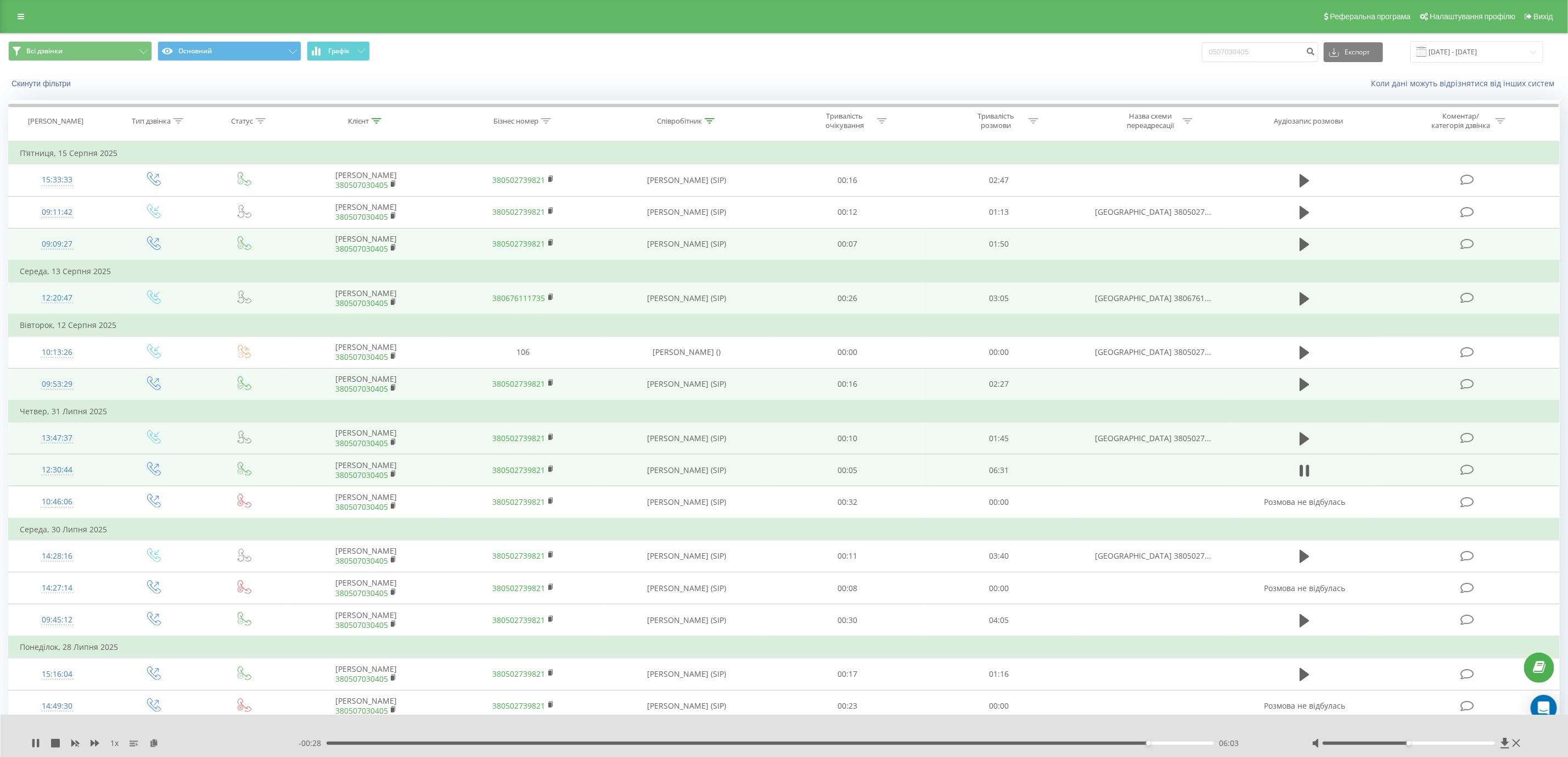
click at [1107, 745] on div "06:03" at bounding box center [770, 743] width 887 height 3
click at [1085, 745] on div "05:35" at bounding box center [770, 743] width 887 height 3
click at [1069, 745] on div "05:36" at bounding box center [770, 743] width 887 height 3
click at [38, 747] on icon at bounding box center [37, 743] width 2 height 9
click at [17, 14] on link at bounding box center [21, 16] width 20 height 15
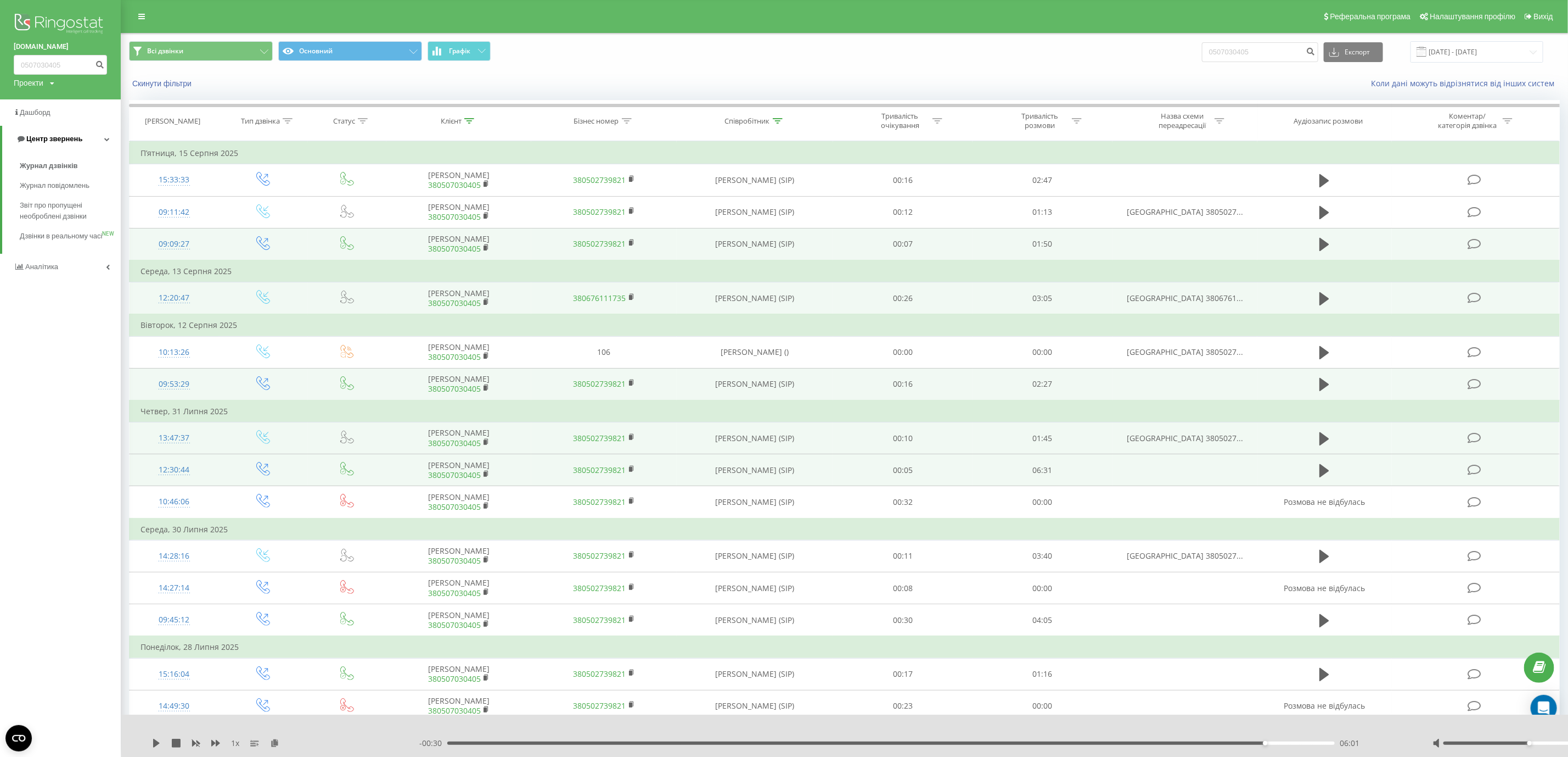
click at [64, 146] on link "Центр звернень" at bounding box center [61, 139] width 119 height 26
click at [60, 140] on span "Центр звернень" at bounding box center [52, 139] width 56 height 8
click at [75, 170] on span "Журнал дзвінків" at bounding box center [49, 166] width 58 height 11
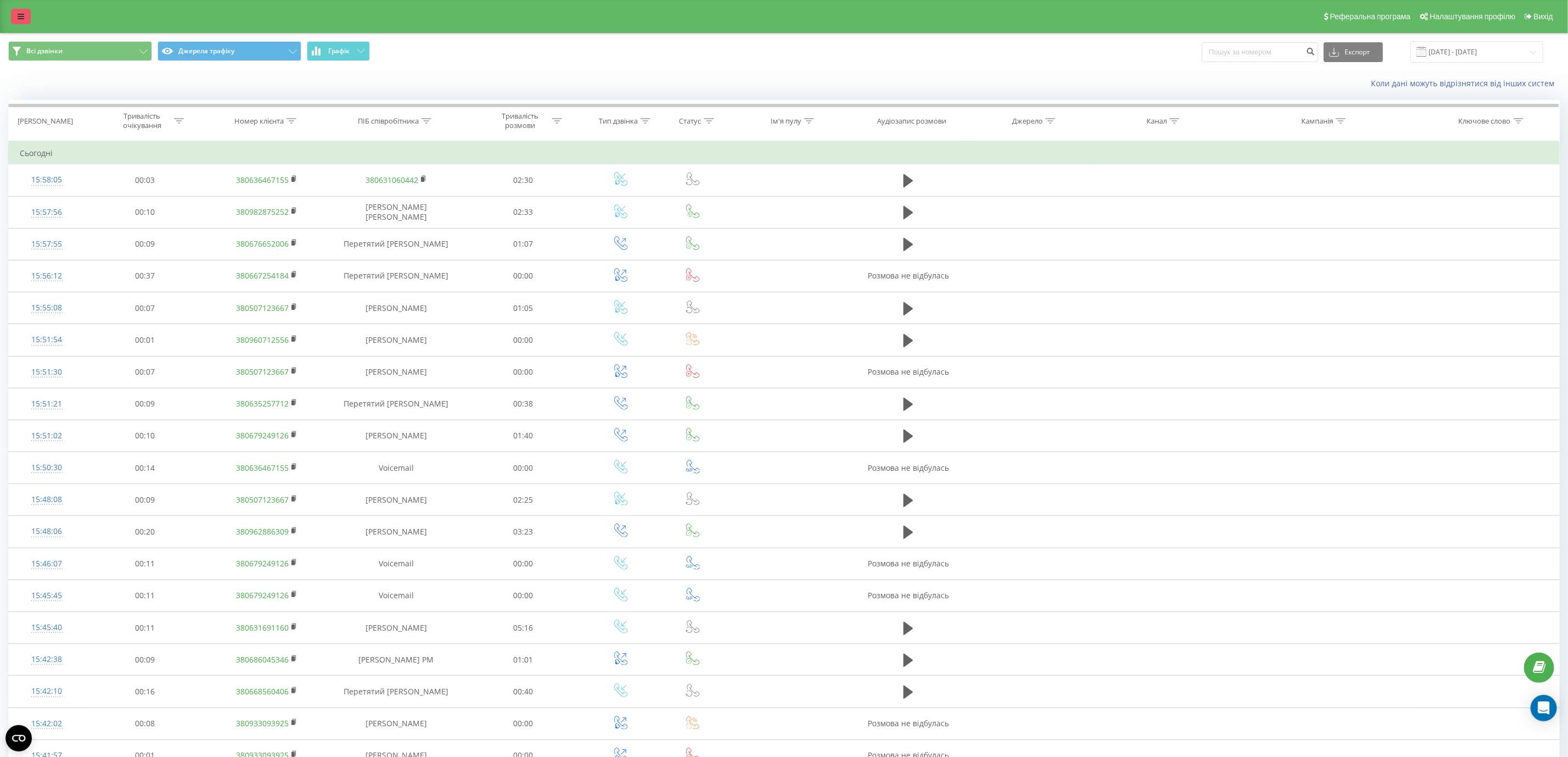
drag, startPoint x: 6, startPoint y: 14, endPoint x: 14, endPoint y: 12, distance: 8.2
click at [7, 14] on div "Реферальна програма Налаштування профілю Вихід" at bounding box center [784, 16] width 1568 height 33
click at [15, 12] on link at bounding box center [21, 16] width 20 height 15
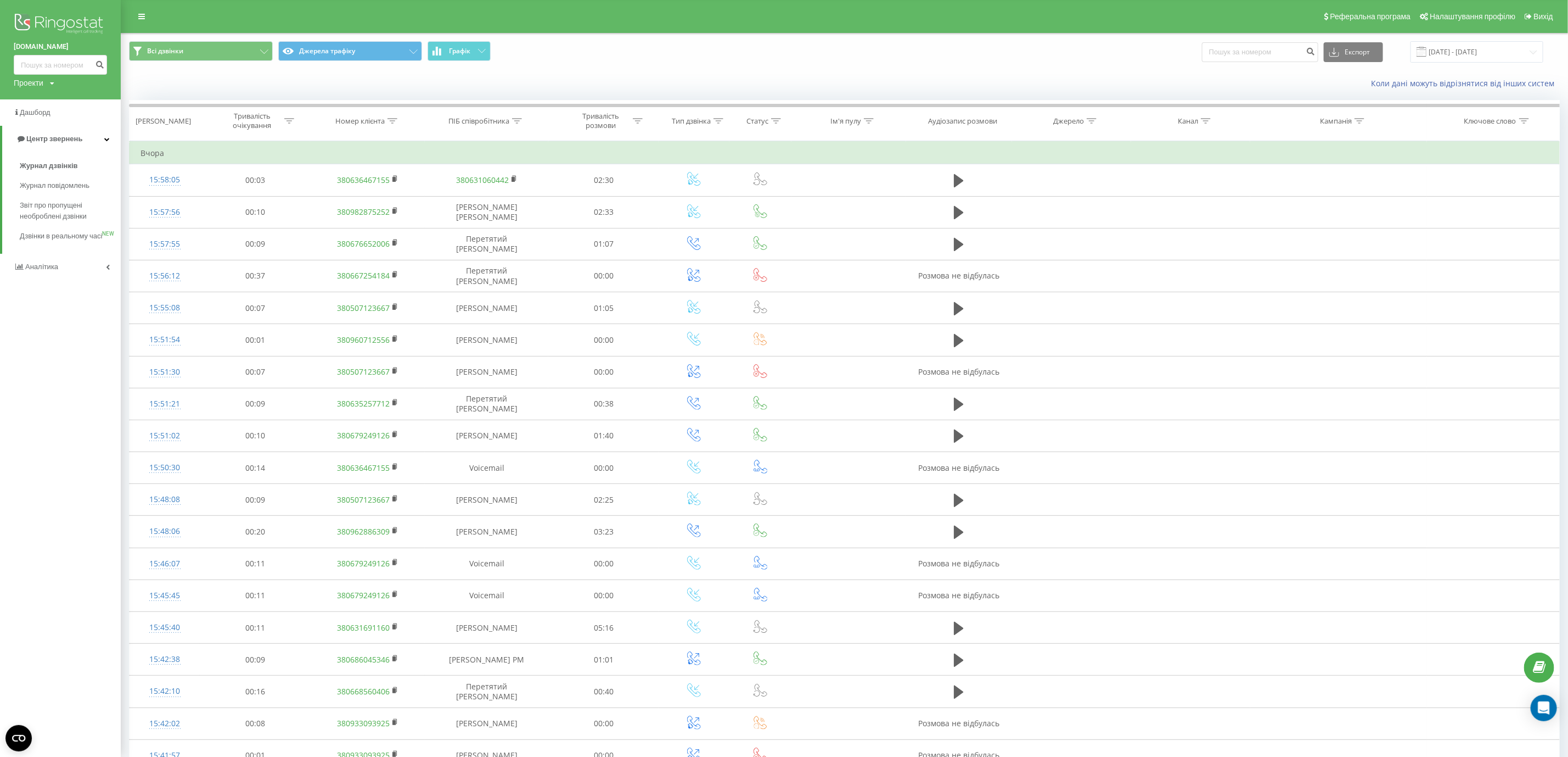
click at [44, 51] on link "[DOMAIN_NAME]" at bounding box center [60, 47] width 93 height 11
click at [53, 55] on input at bounding box center [60, 64] width 93 height 20
paste input "+380507030405"
drag, startPoint x: 31, startPoint y: 68, endPoint x: 11, endPoint y: 68, distance: 20.0
click at [11, 68] on div "vseprodveri.com +380507030405 Проекти vseprodveri.com" at bounding box center [60, 49] width 121 height 100
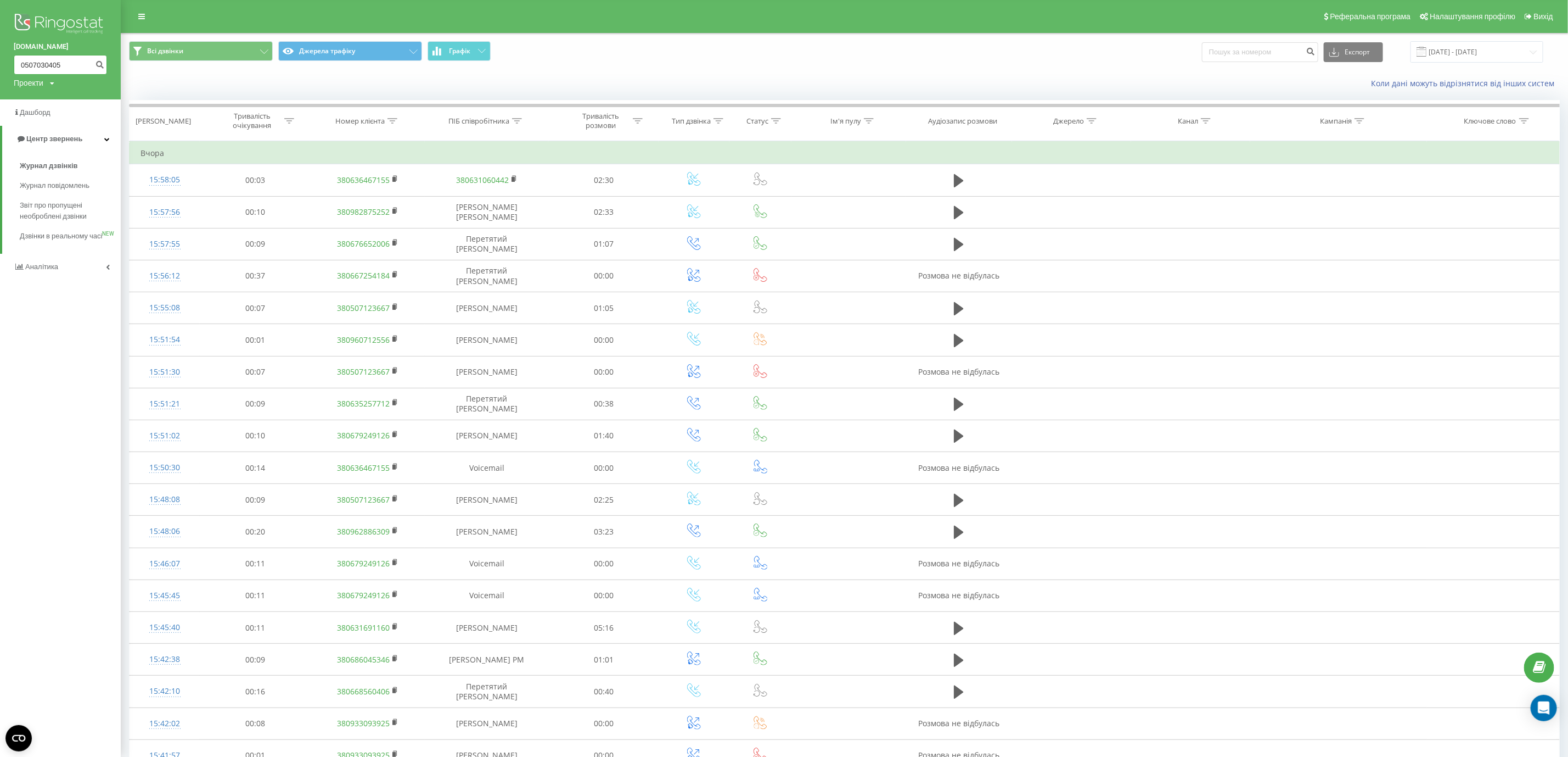
type input "0507030405"
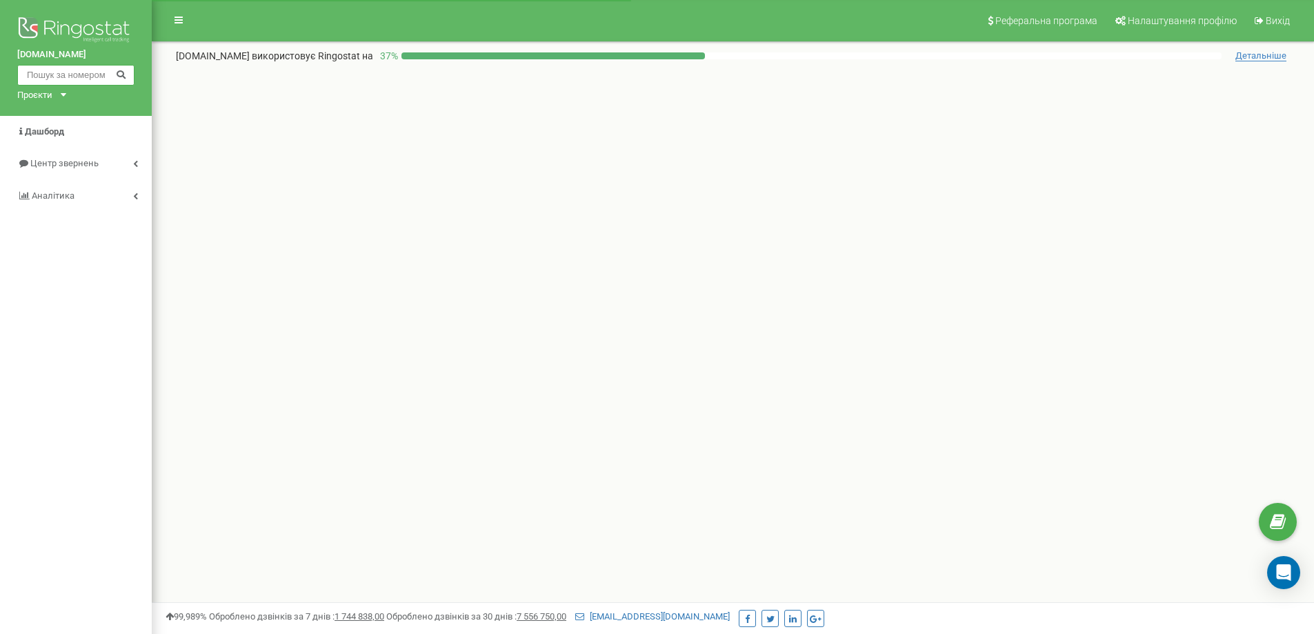
click at [79, 65] on input "text" at bounding box center [75, 75] width 117 height 21
paste input "[PHONE_NUMBER]"
type input "[PHONE_NUMBER]"
drag, startPoint x: 43, startPoint y: 77, endPoint x: 13, endPoint y: 77, distance: 30.4
click at [14, 77] on div "[DOMAIN_NAME] [PHONE_NUMBER] Проєкти [DOMAIN_NAME]" at bounding box center [76, 58] width 152 height 116
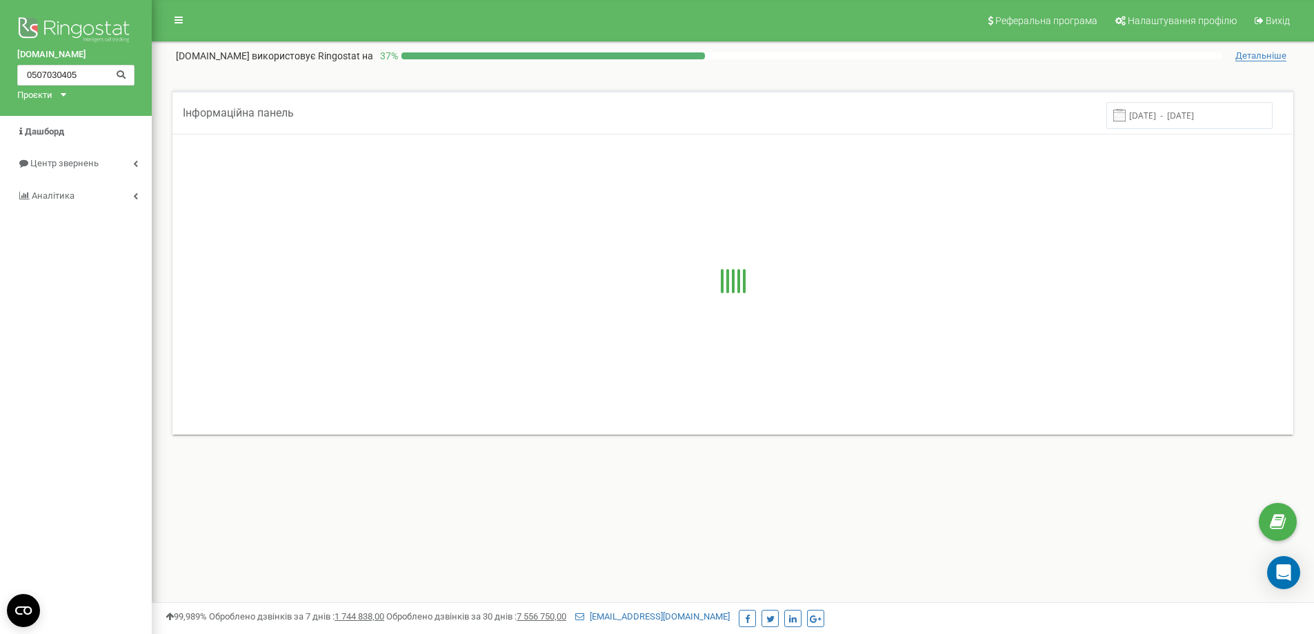
type input "0507030405"
click at [114, 71] on button at bounding box center [121, 75] width 23 height 14
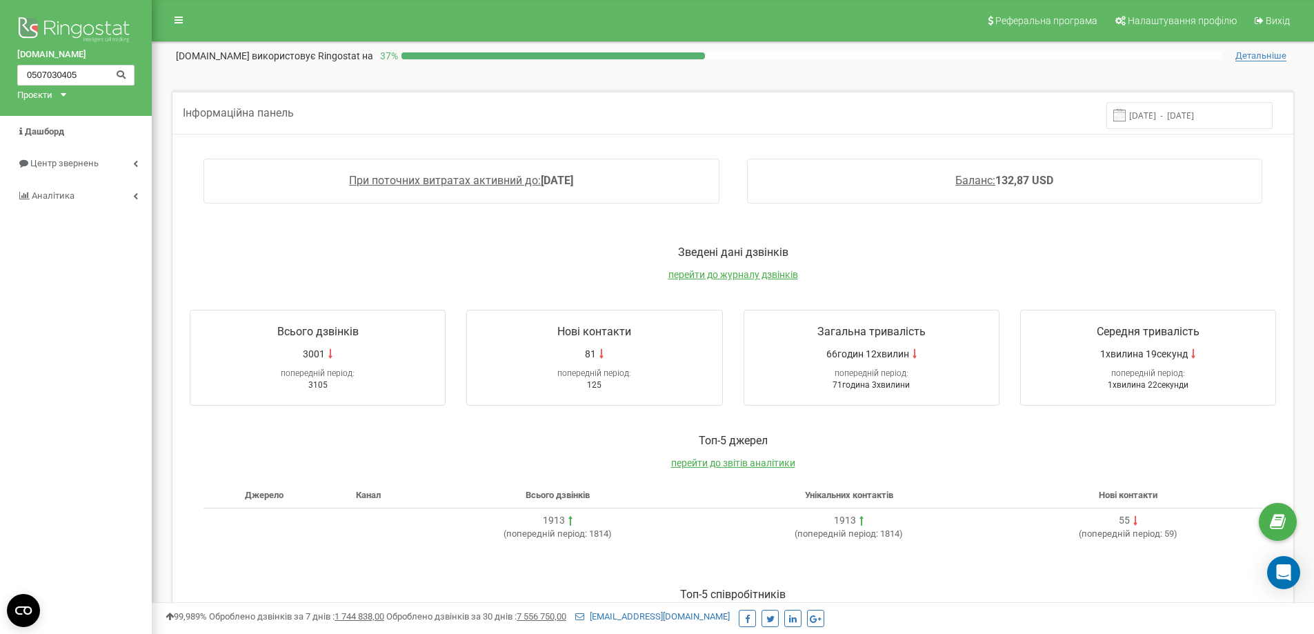
click at [119, 71] on icon at bounding box center [121, 73] width 10 height 9
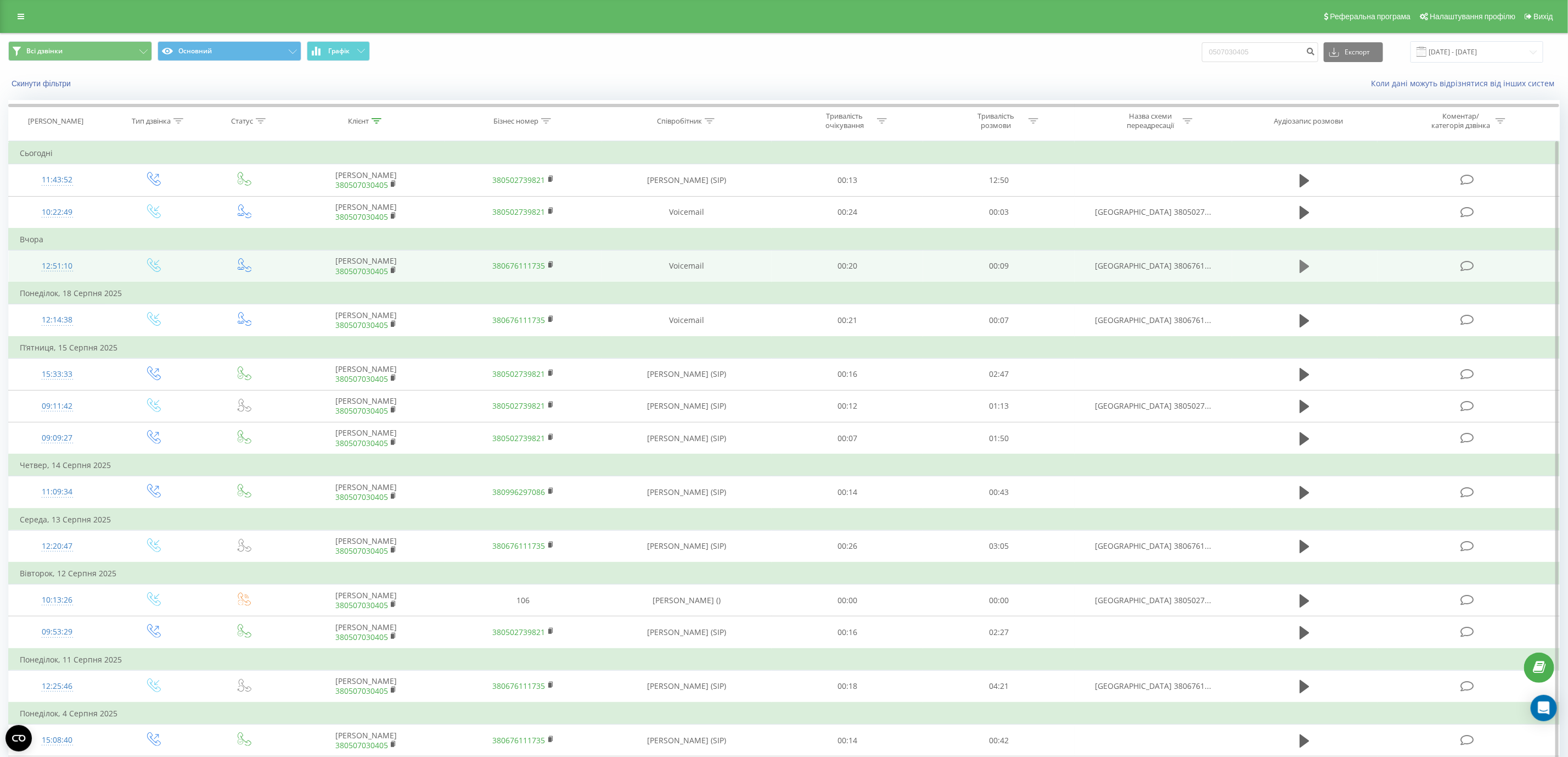
click at [1302, 265] on icon at bounding box center [1305, 266] width 10 height 14
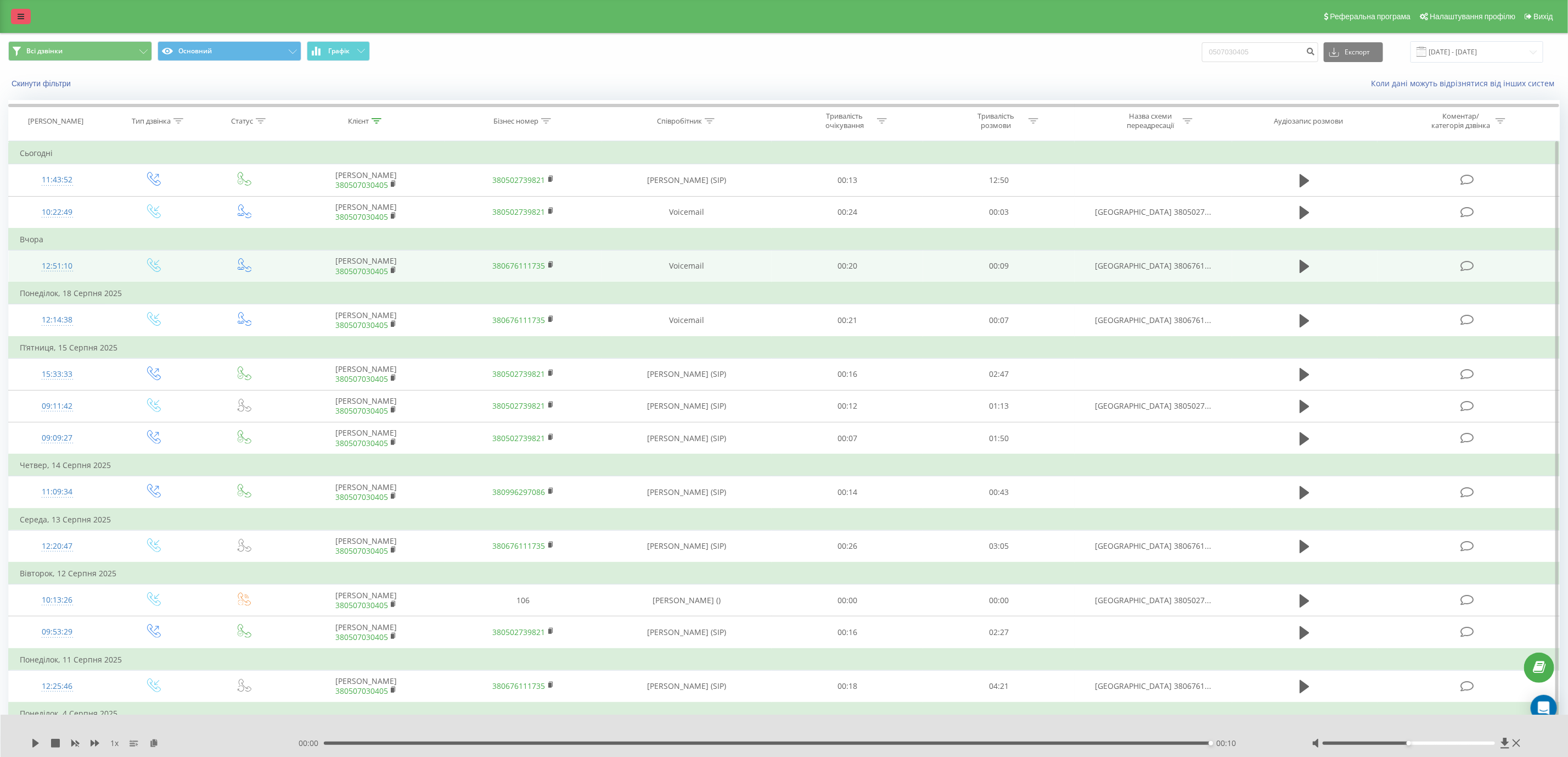
click at [15, 18] on link at bounding box center [21, 16] width 20 height 15
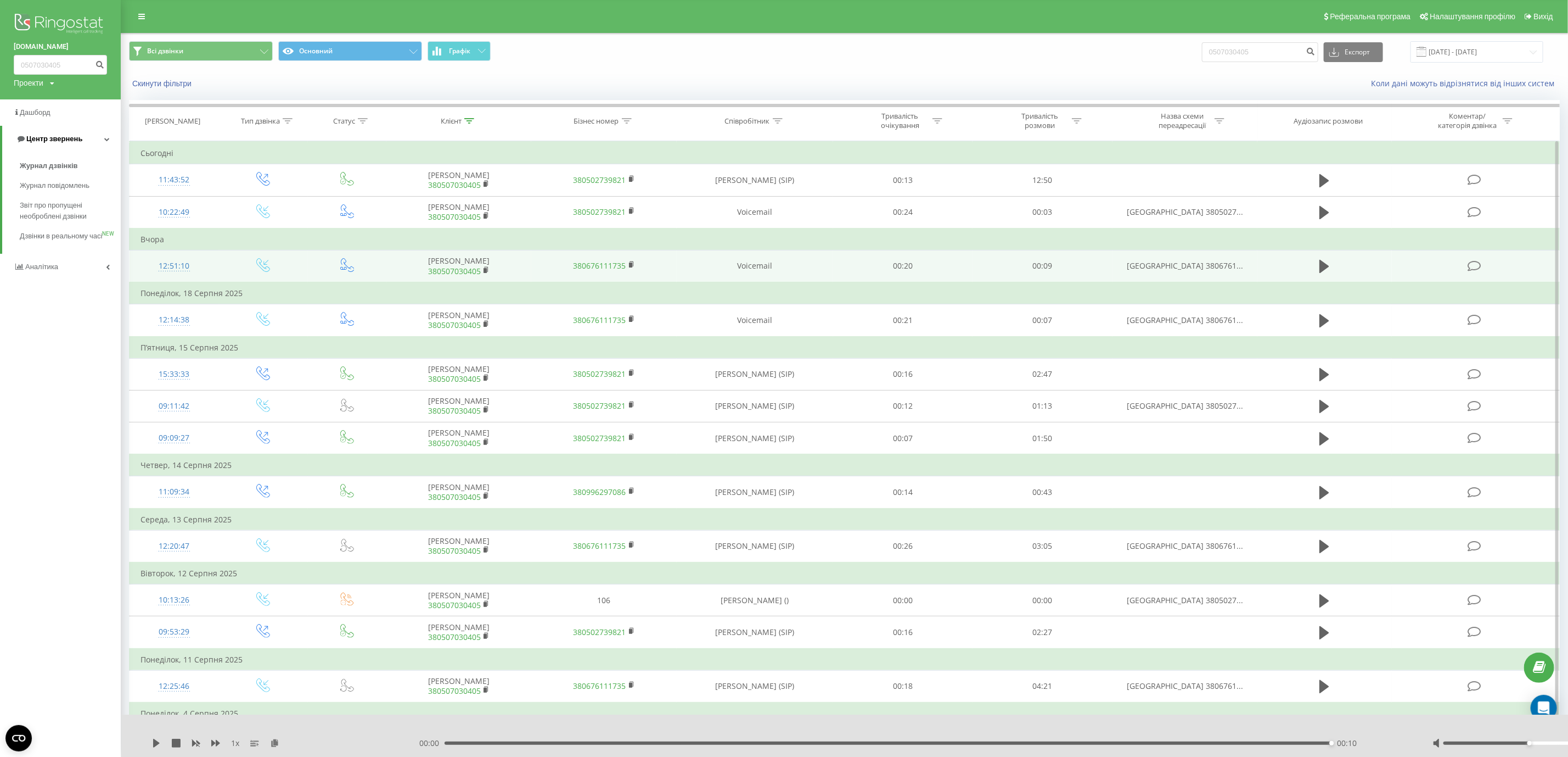
click at [68, 132] on link "Центр звернень" at bounding box center [61, 139] width 119 height 26
click at [68, 132] on link "Центр звернень" at bounding box center [60, 139] width 121 height 26
click at [69, 165] on span "Журнал дзвінків" at bounding box center [49, 166] width 58 height 11
click at [68, 208] on span "Звіт про пропущені необроблені дзвінки" at bounding box center [68, 211] width 95 height 22
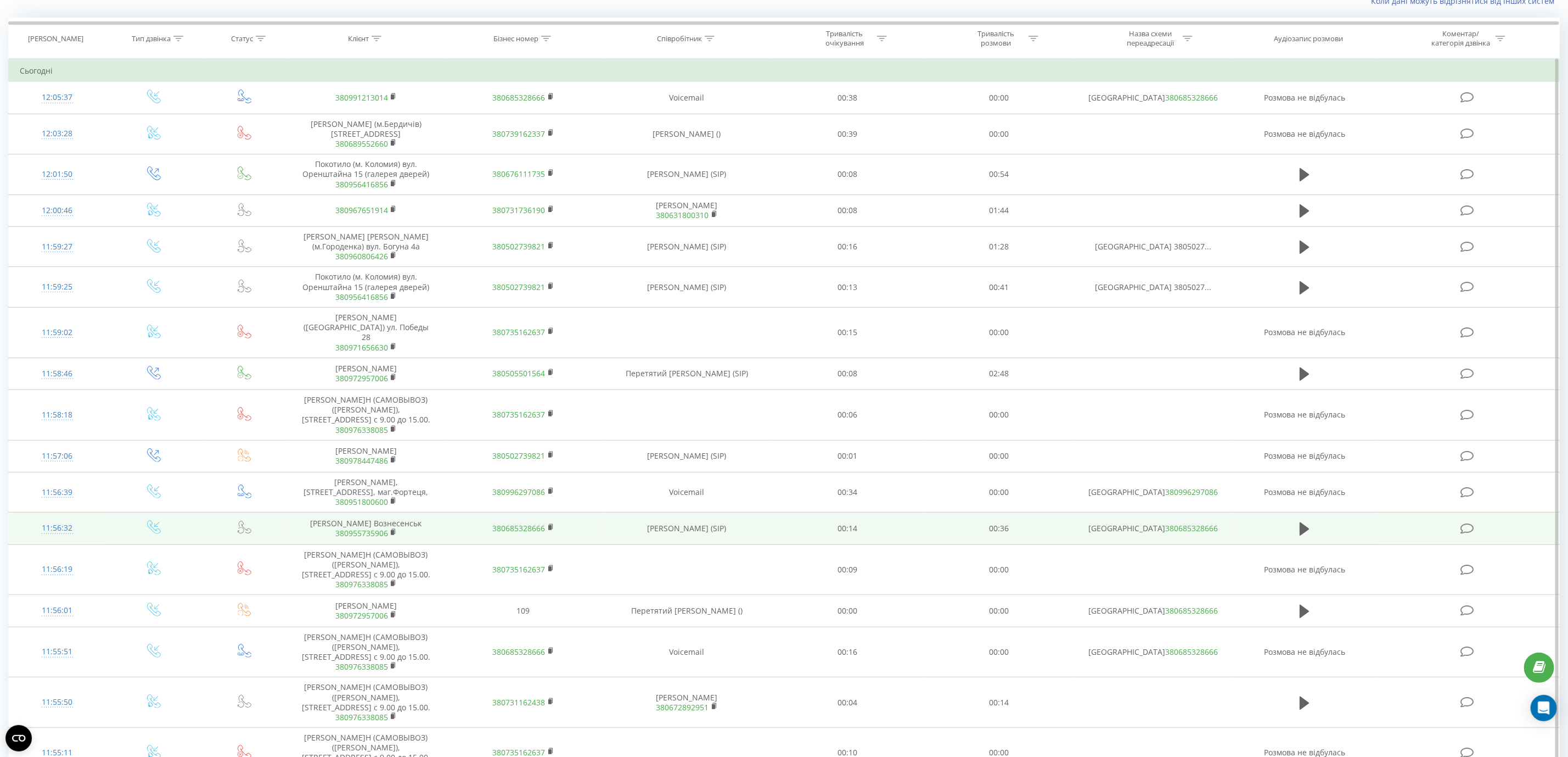
scroll to position [165, 0]
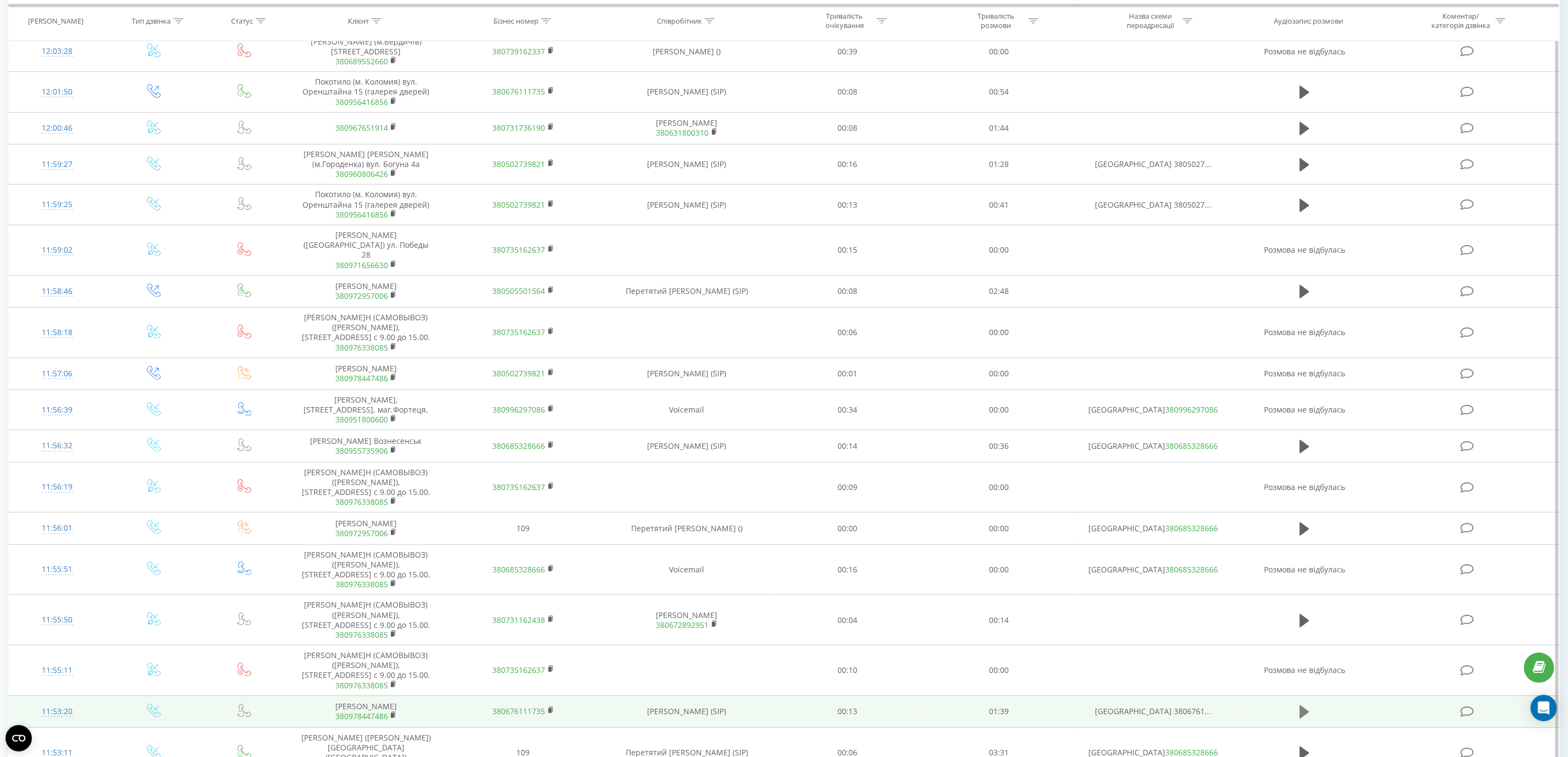
click at [1301, 719] on icon at bounding box center [1305, 712] width 10 height 14
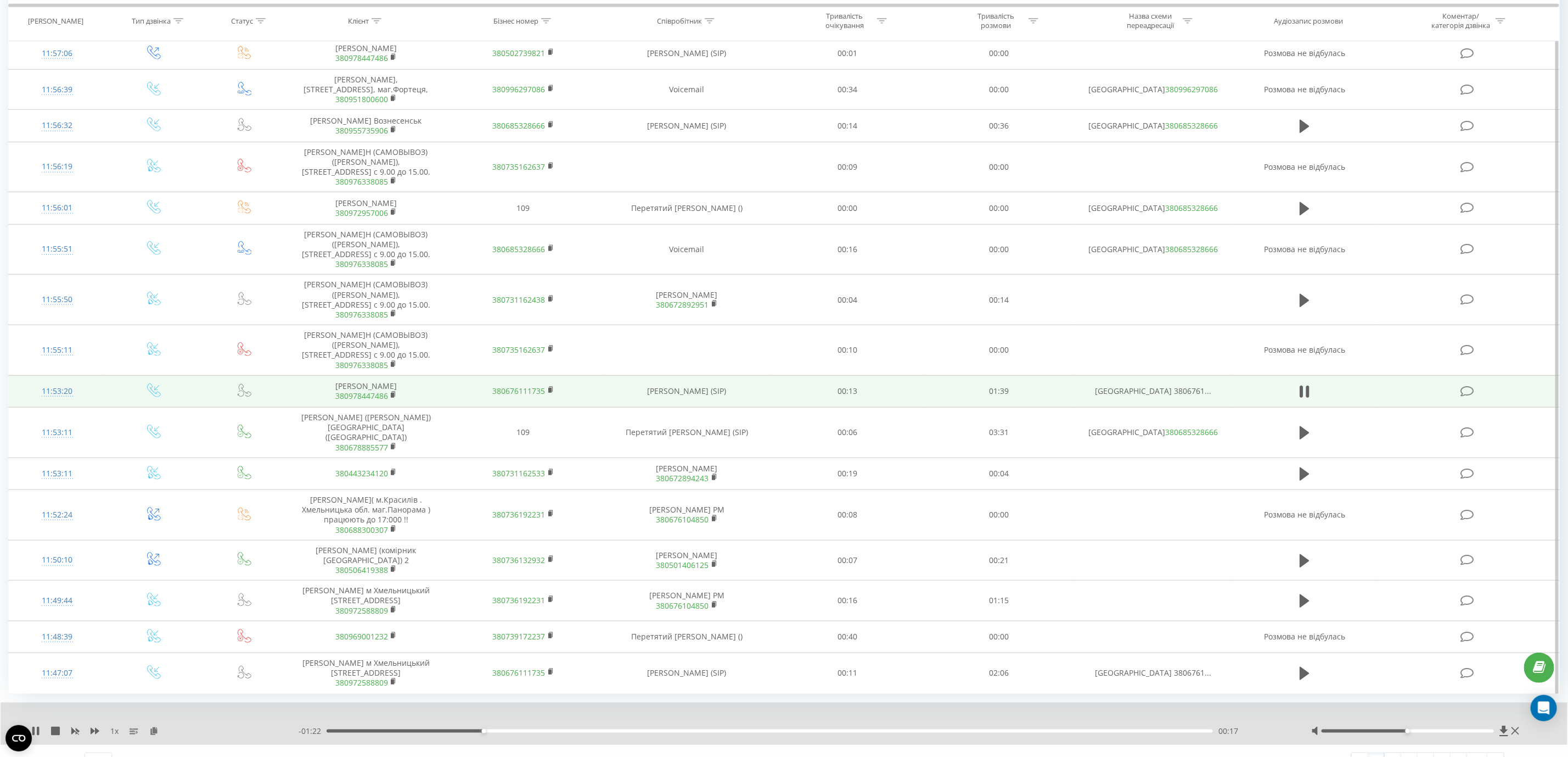
scroll to position [527, 0]
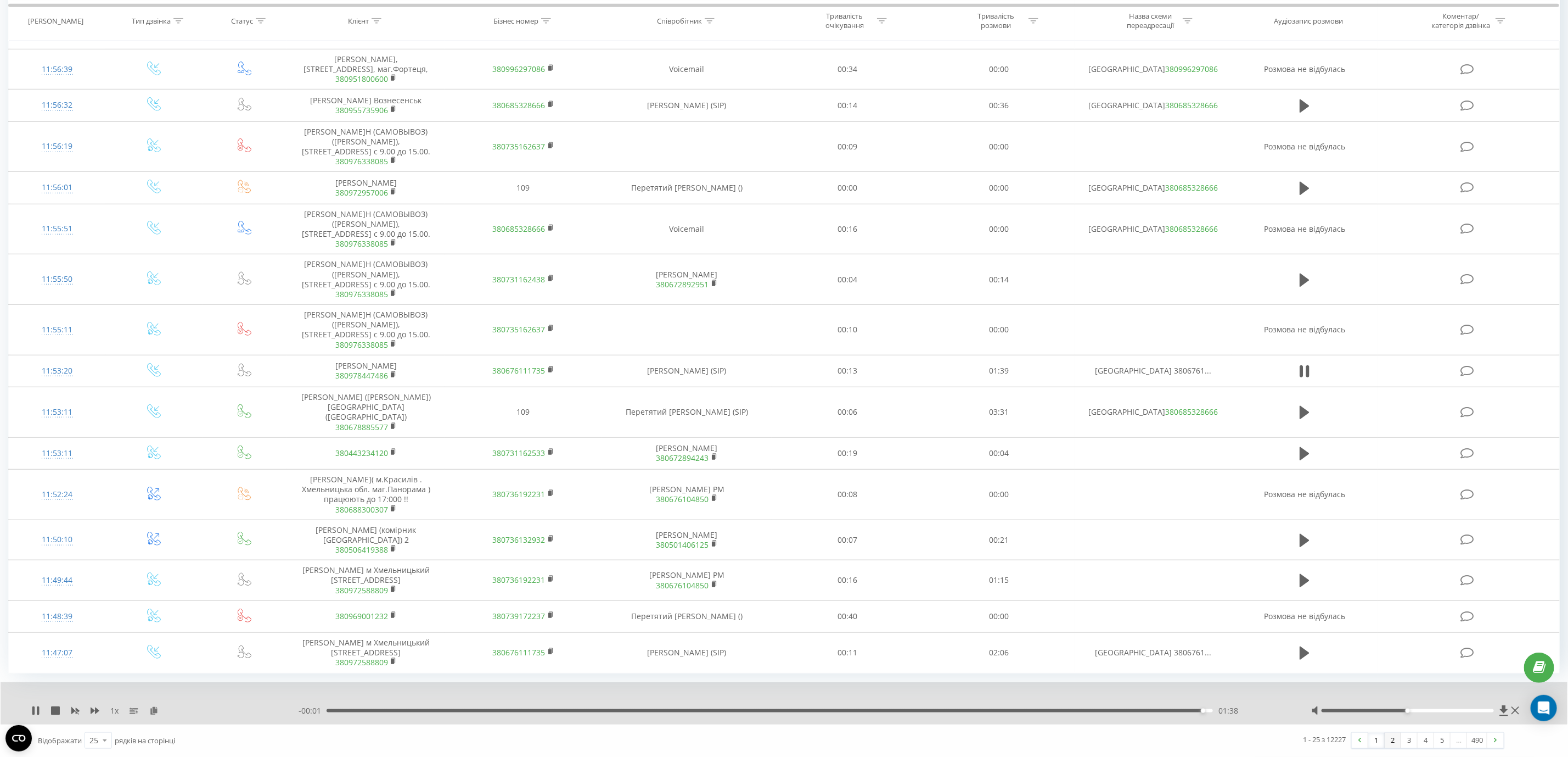
click at [1396, 741] on link "2" at bounding box center [1393, 739] width 17 height 15
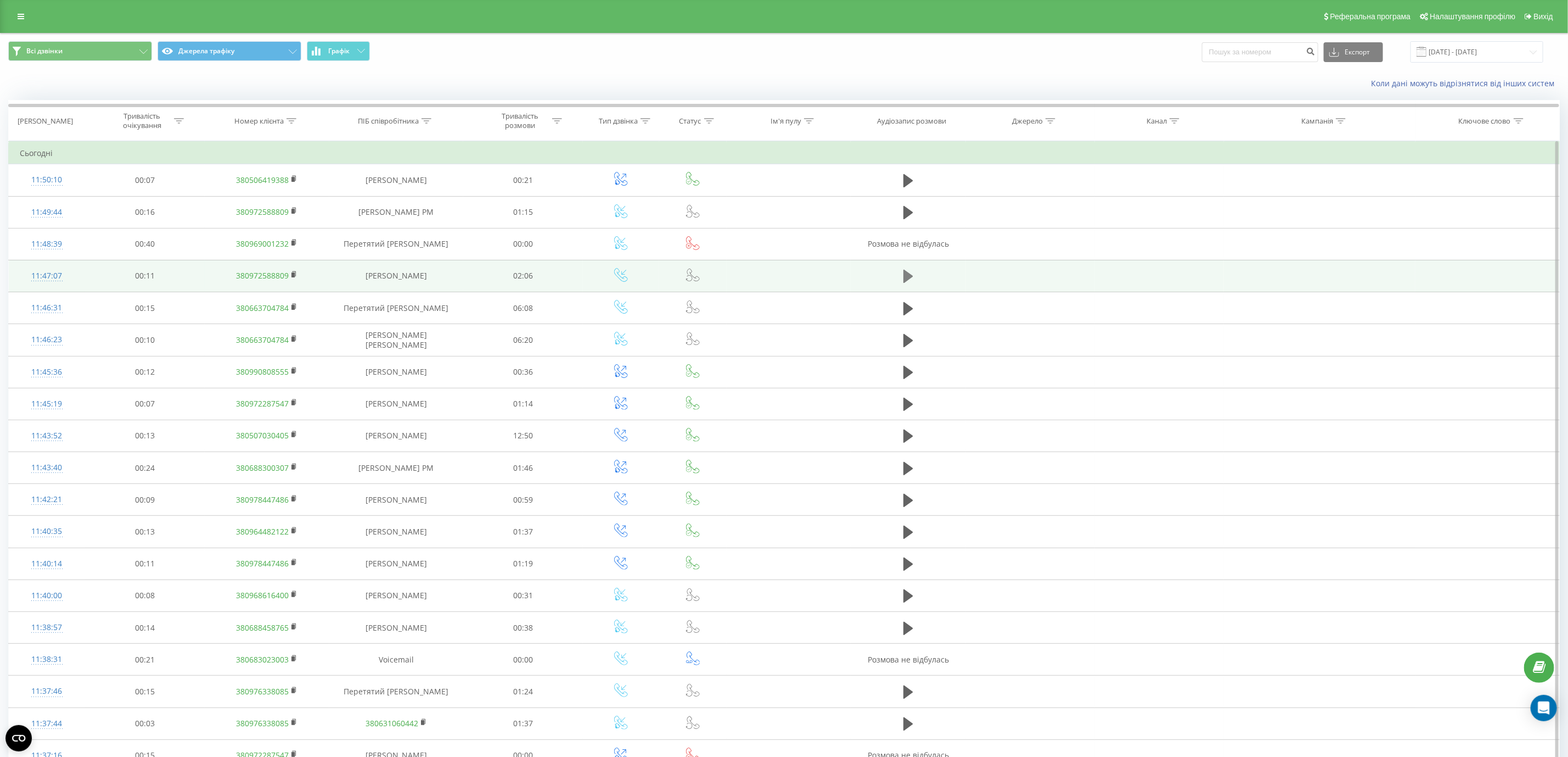
click at [909, 280] on icon at bounding box center [909, 276] width 10 height 14
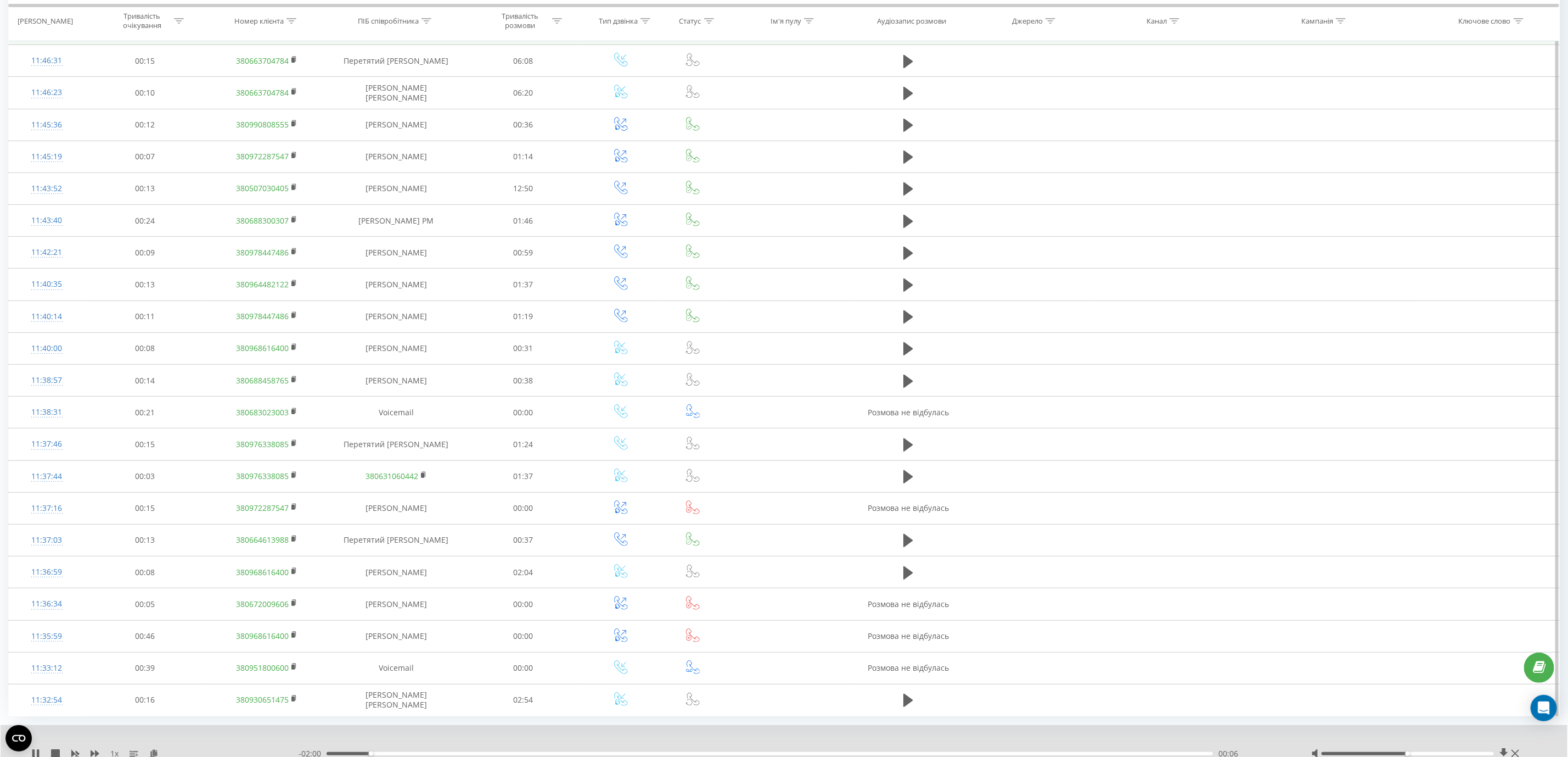
scroll to position [297, 0]
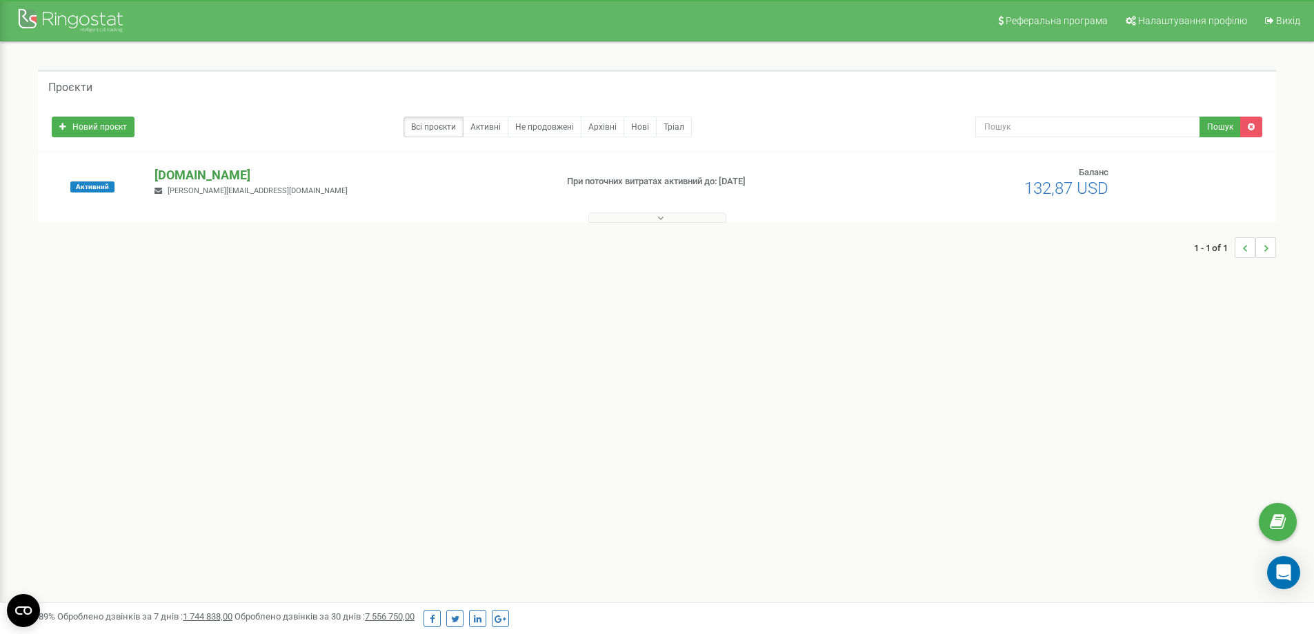
click at [215, 178] on p "[DOMAIN_NAME]" at bounding box center [350, 175] width 390 height 18
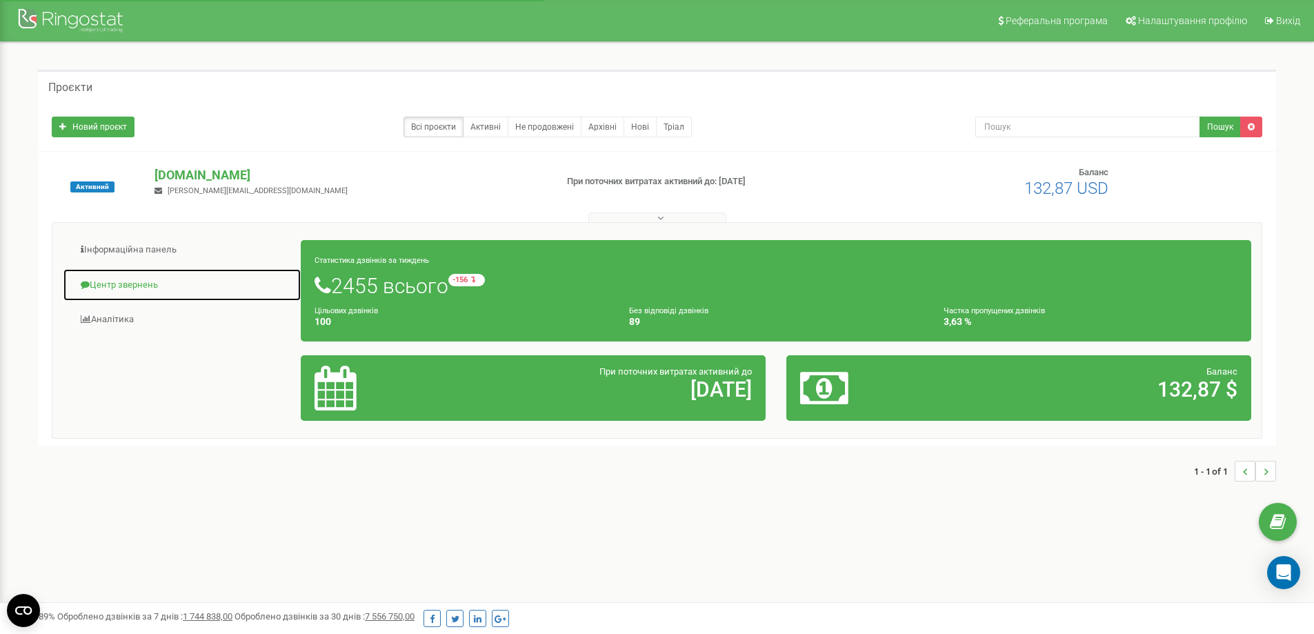
click at [160, 278] on link "Центр звернень" at bounding box center [182, 285] width 239 height 34
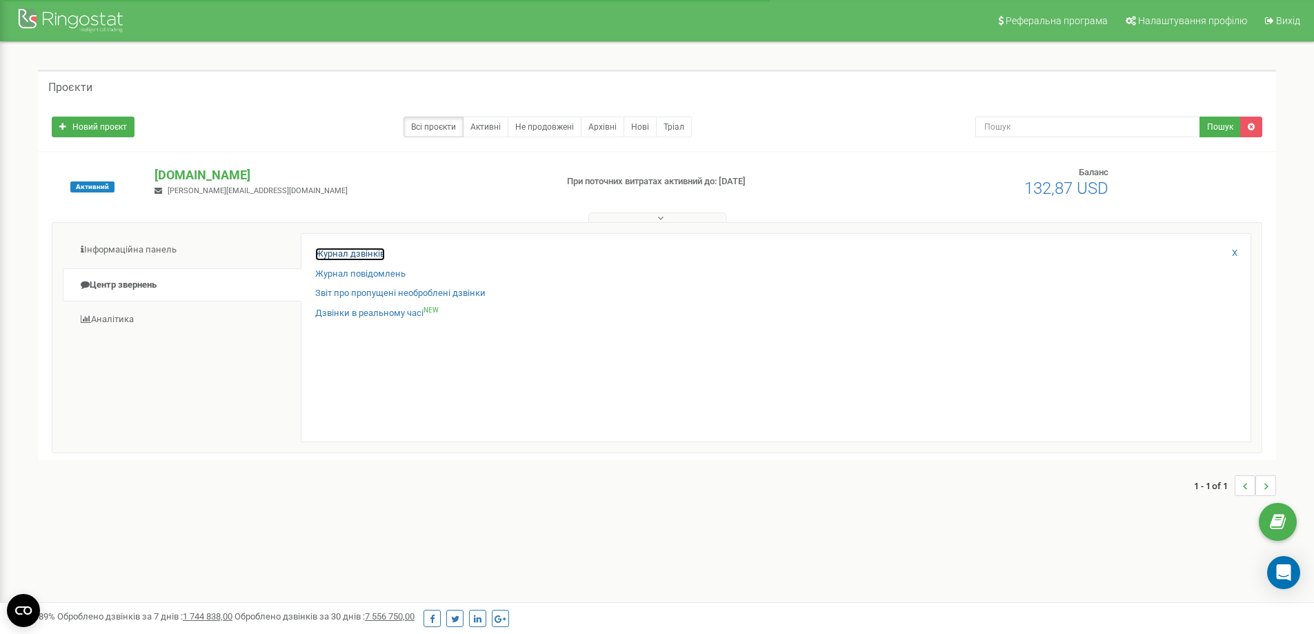
click at [324, 258] on link "Журнал дзвінків" at bounding box center [350, 254] width 70 height 13
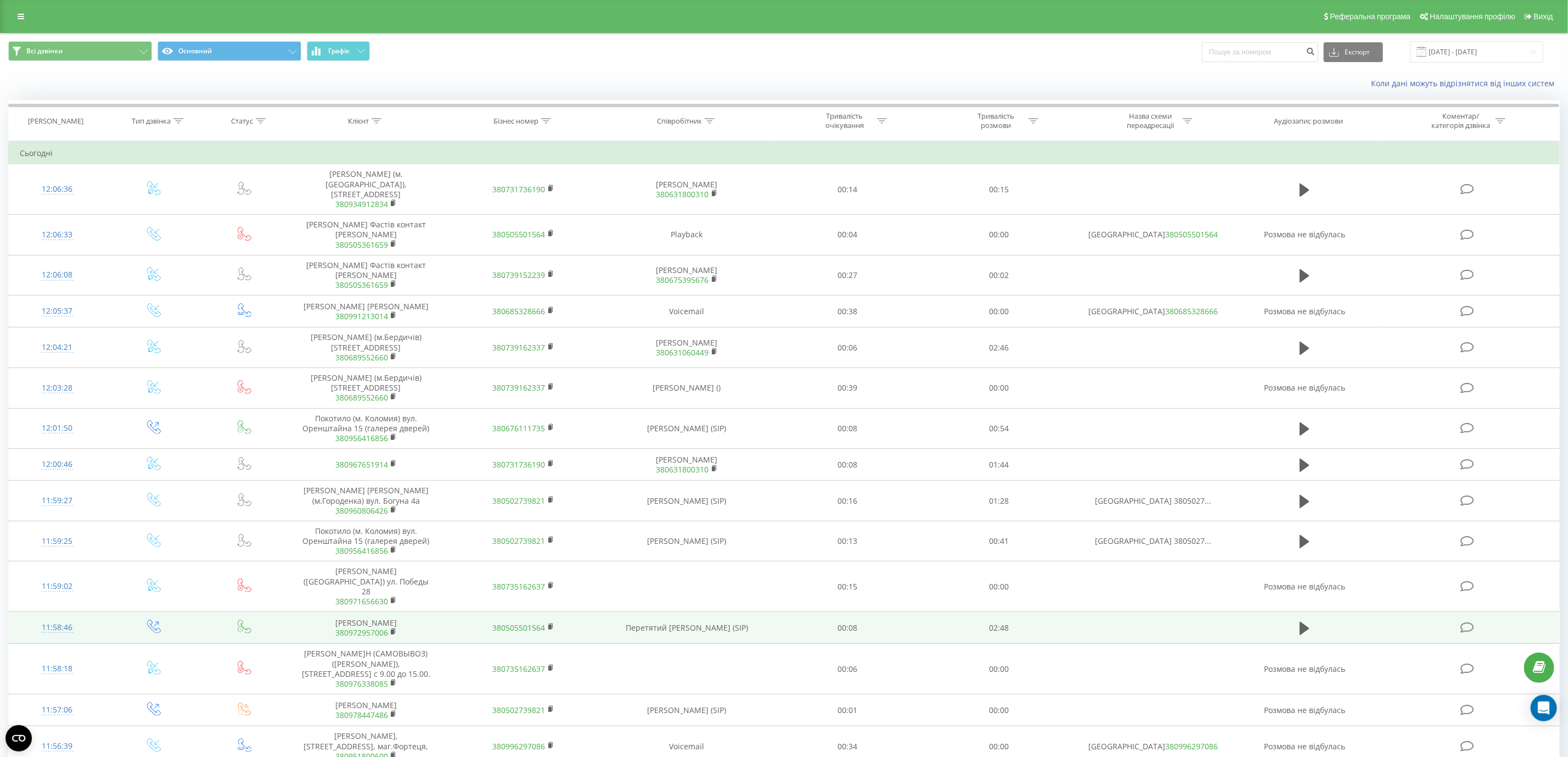
scroll to position [82, 0]
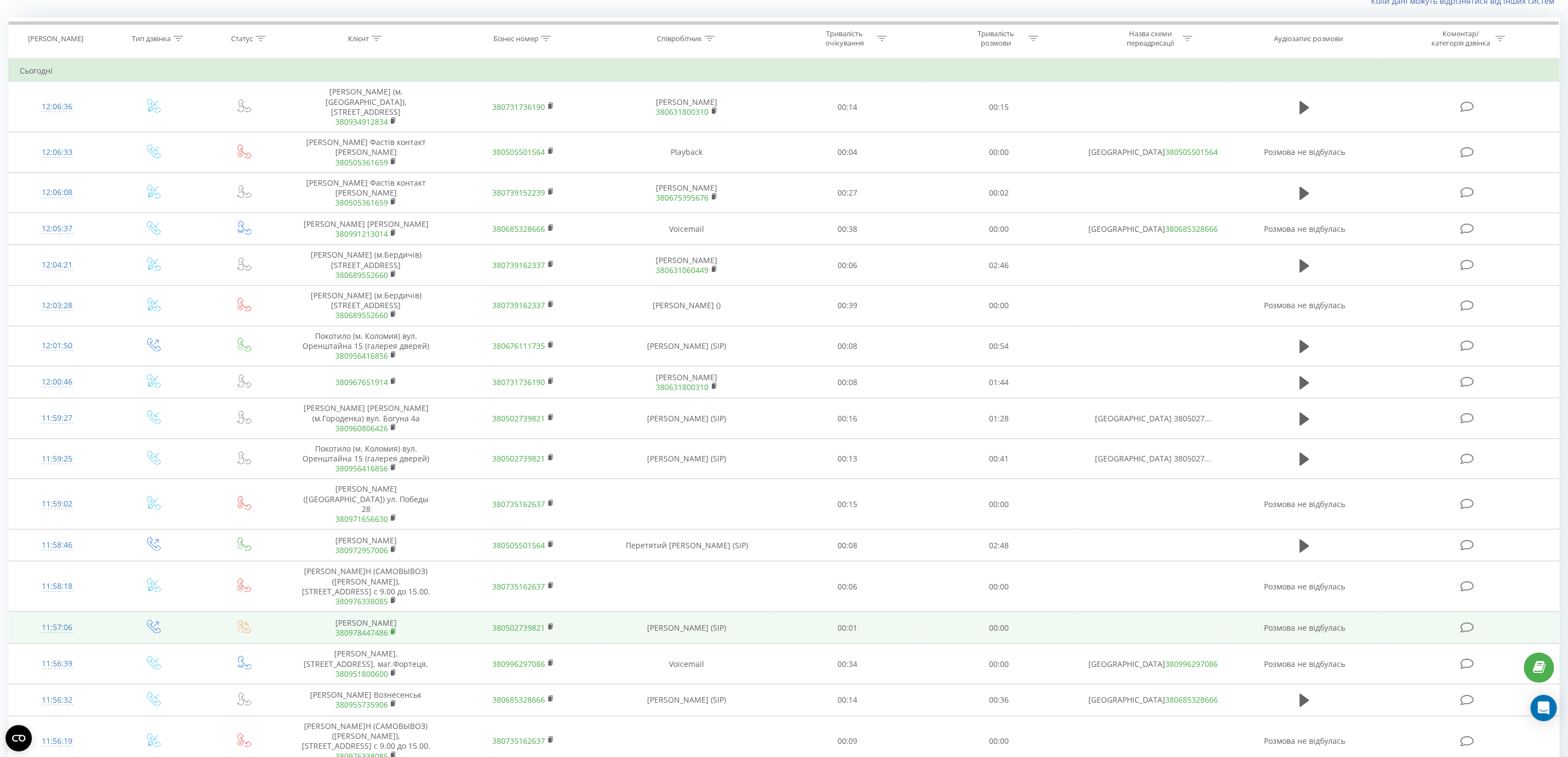
click at [391, 634] on rect at bounding box center [392, 632] width 3 height 5
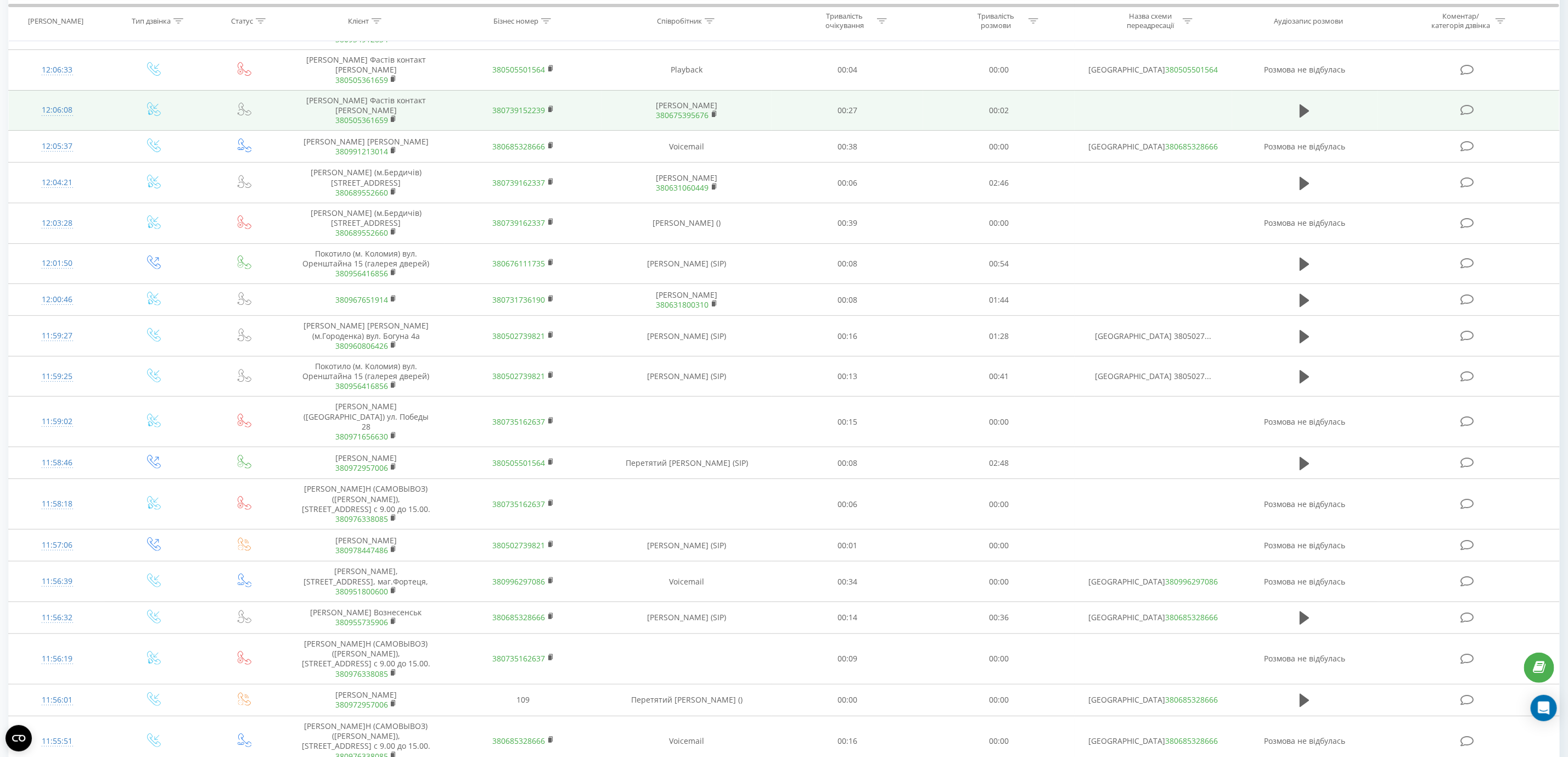
scroll to position [0, 0]
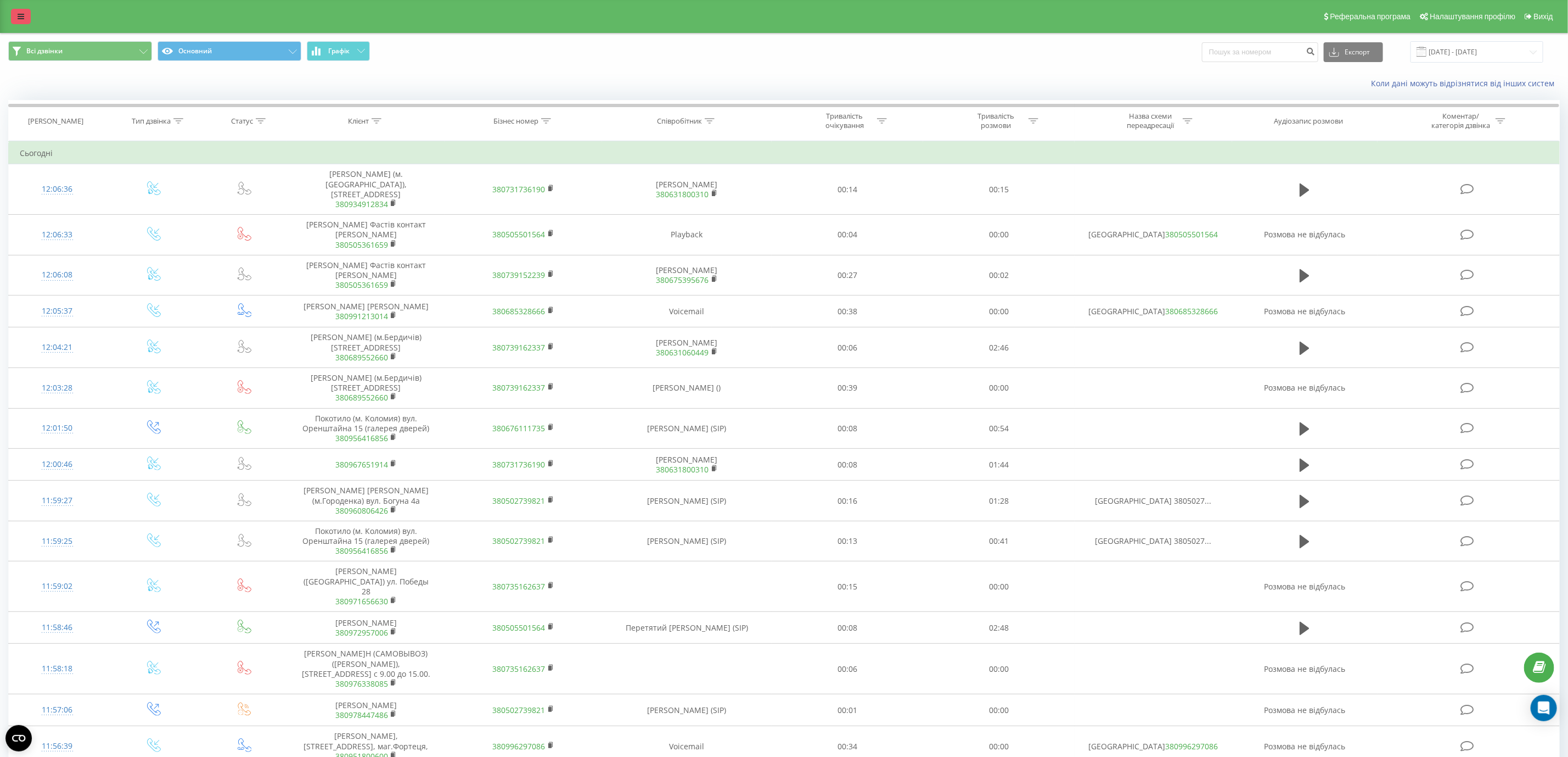
click at [25, 22] on link at bounding box center [21, 16] width 20 height 15
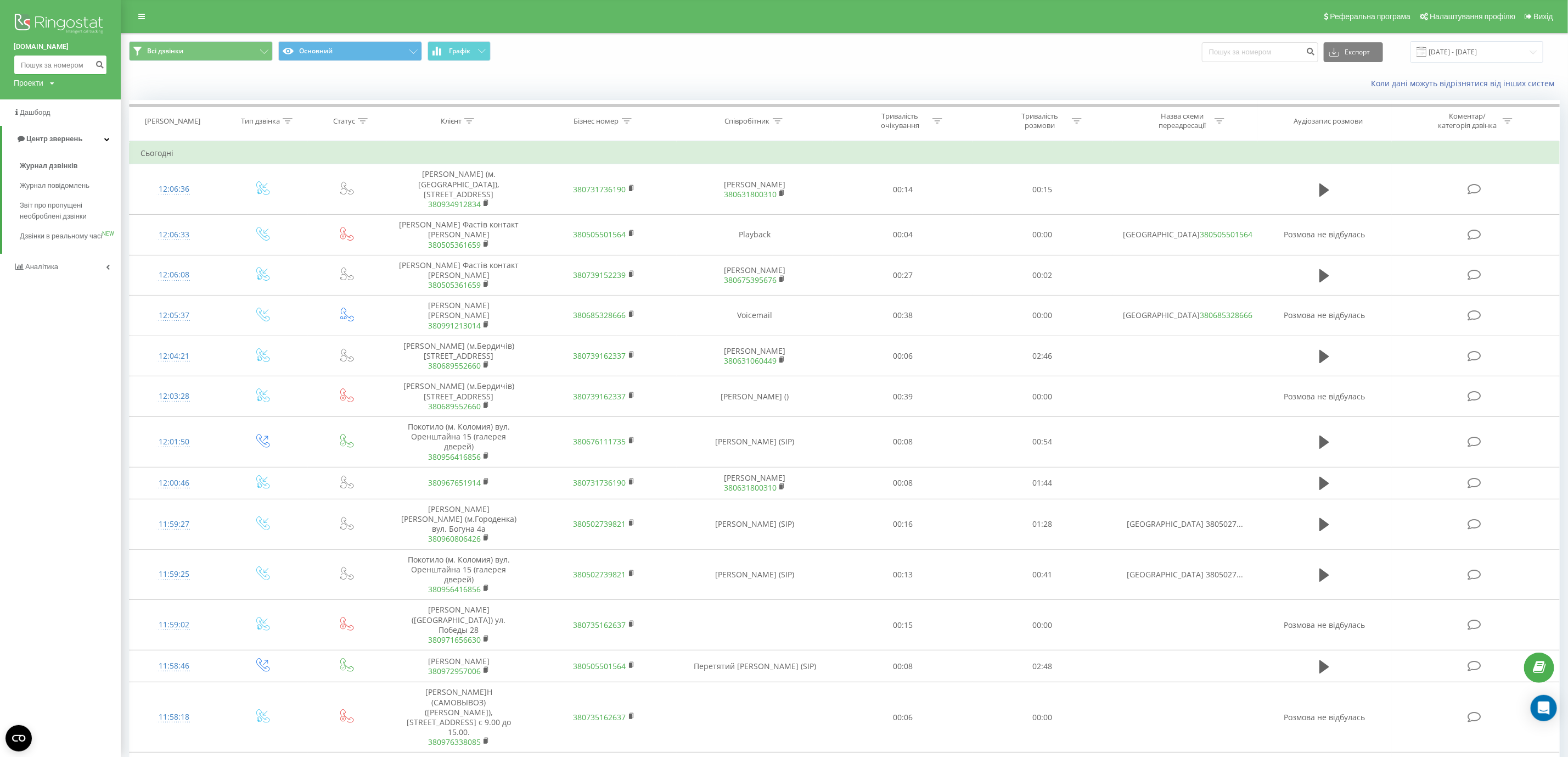
click at [57, 70] on input at bounding box center [60, 64] width 93 height 20
paste input "380978447486"
type input "380978447486"
click at [99, 66] on icon "submit" at bounding box center [99, 63] width 10 height 6
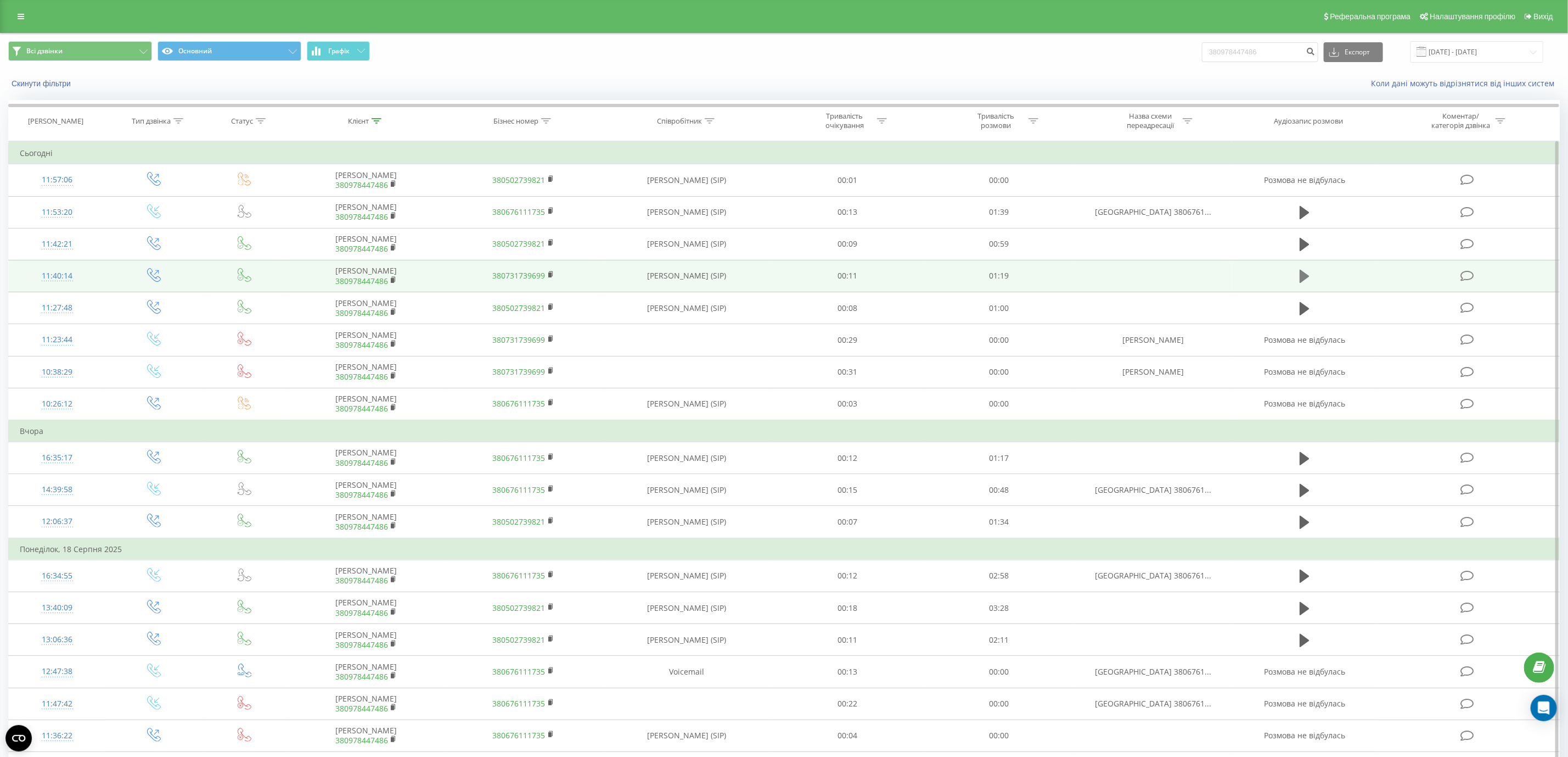
click at [1311, 283] on button at bounding box center [1305, 276] width 17 height 17
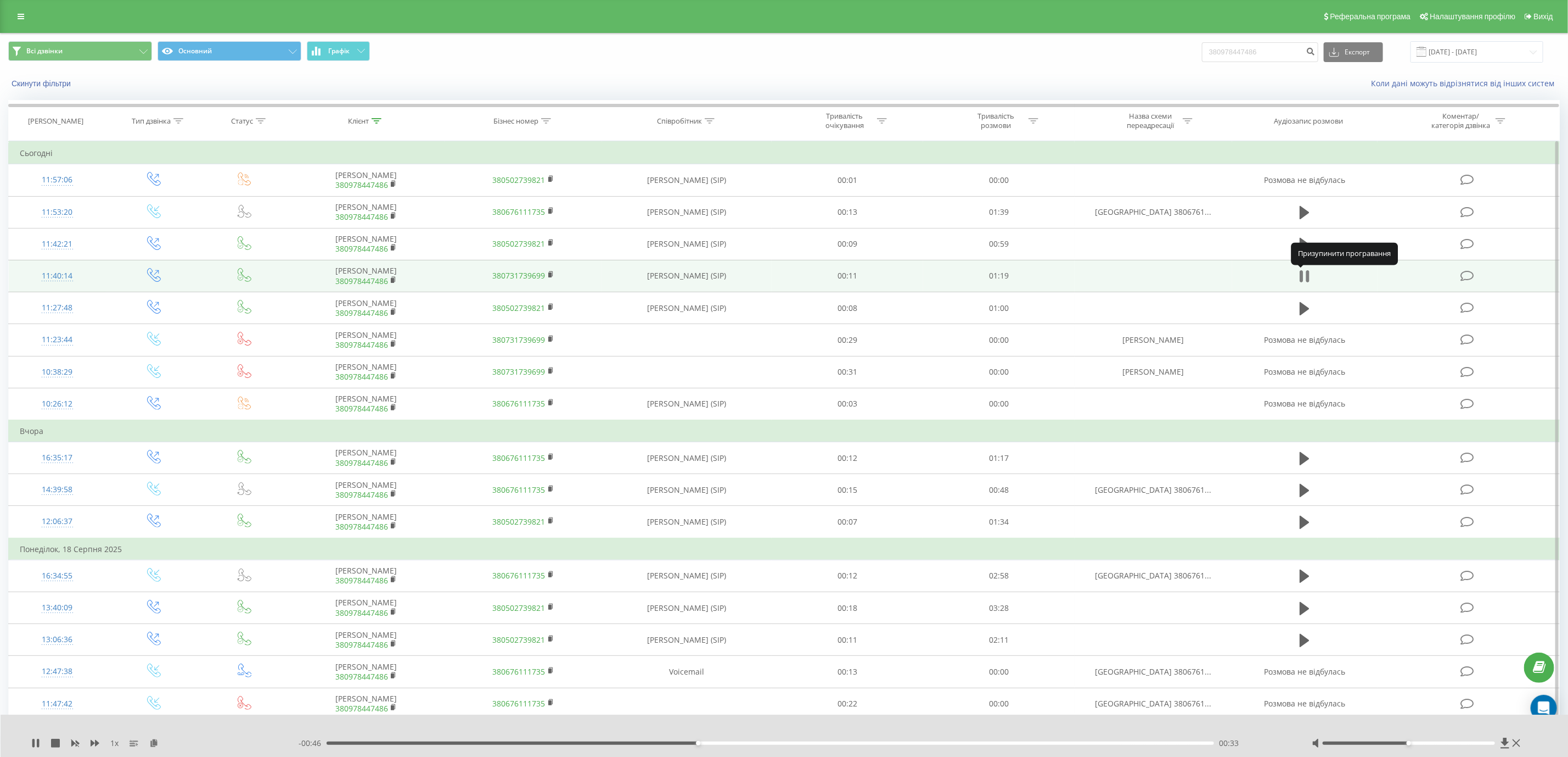
click at [1309, 277] on icon at bounding box center [1308, 275] width 3 height 12
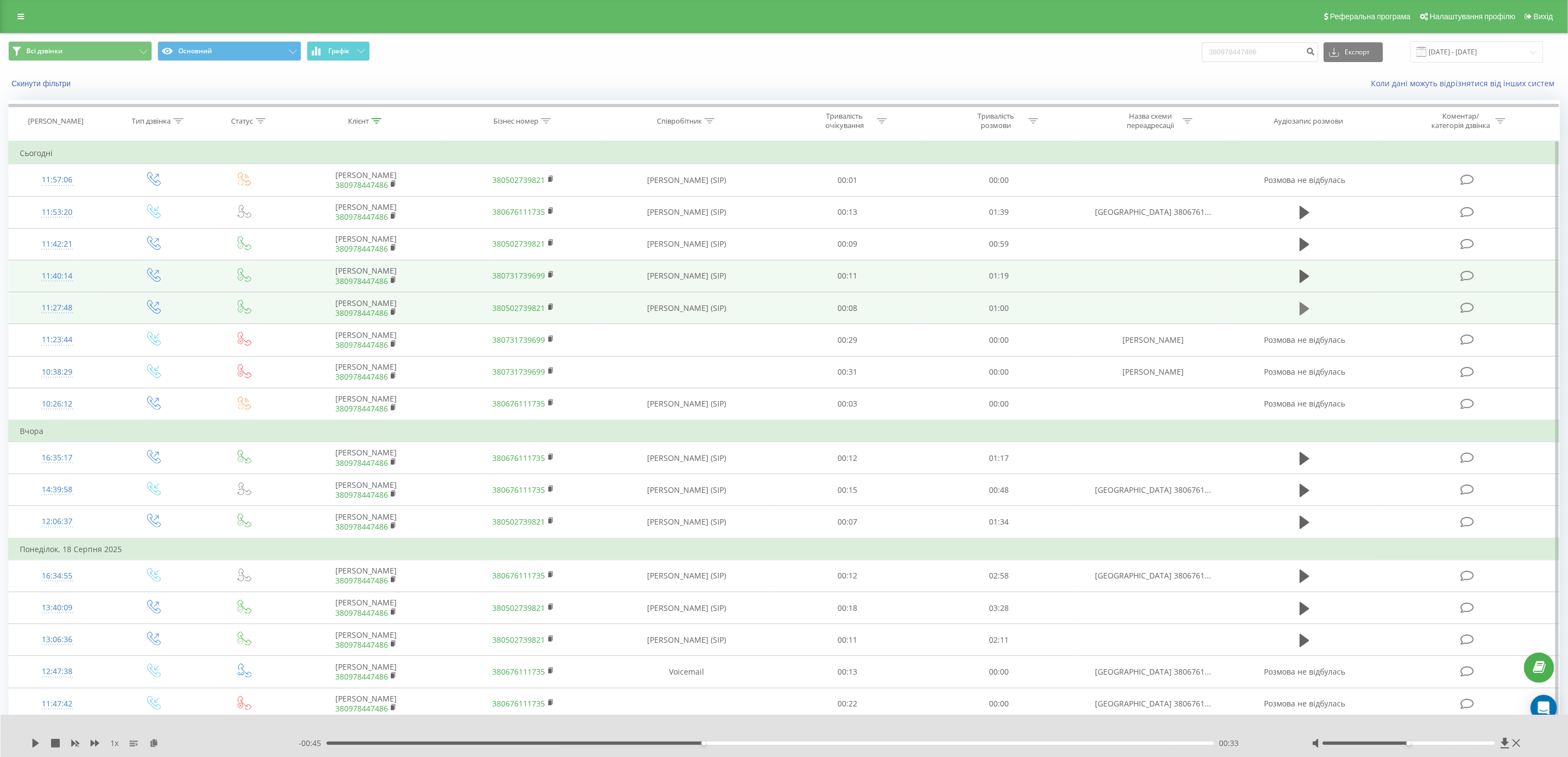
click at [1304, 304] on icon at bounding box center [1305, 308] width 10 height 15
click at [1304, 305] on icon at bounding box center [1305, 308] width 10 height 15
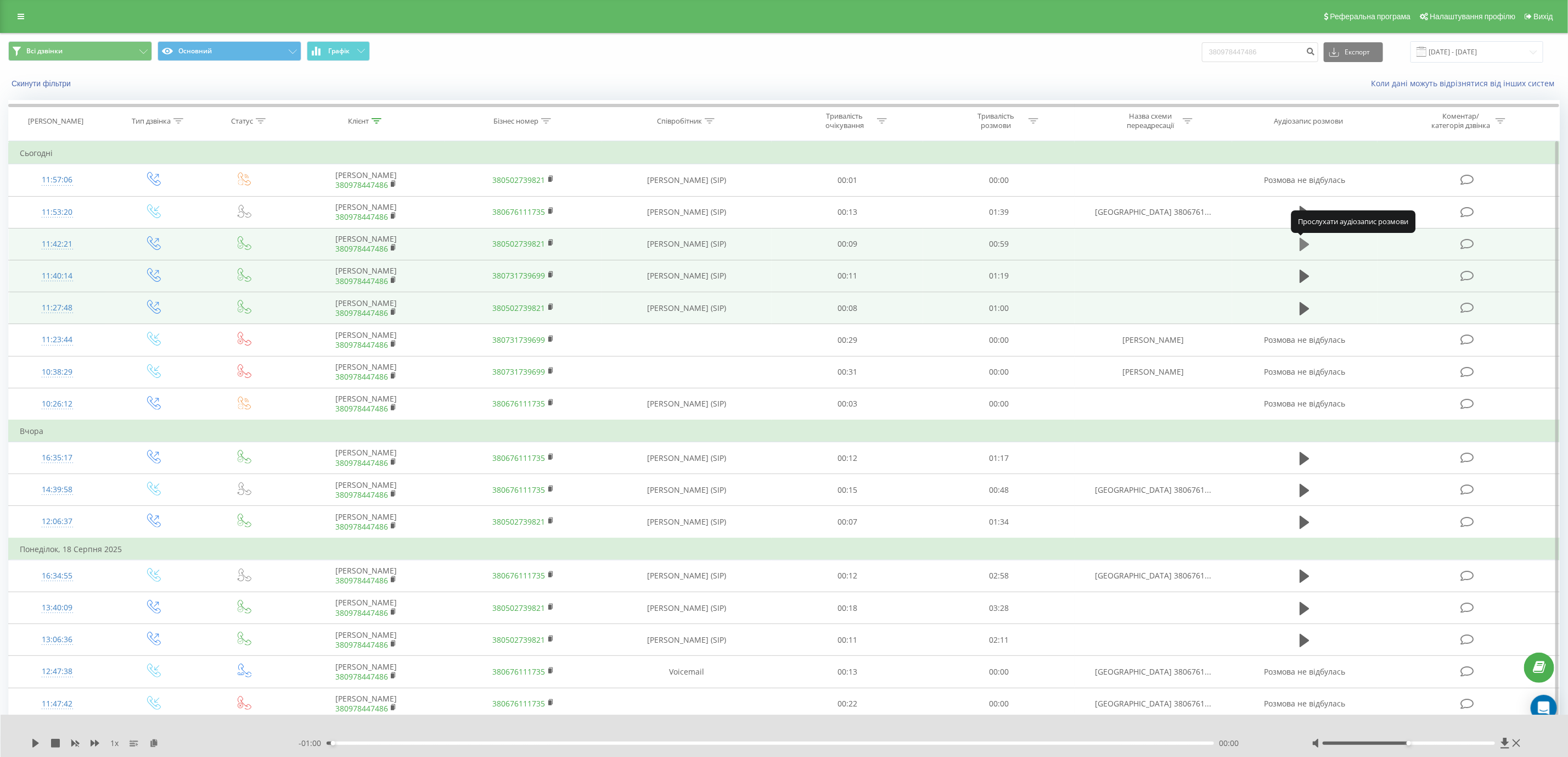
click at [1301, 251] on icon at bounding box center [1305, 244] width 10 height 14
click at [1301, 251] on icon at bounding box center [1302, 244] width 3 height 12
